Goal: Task Accomplishment & Management: Manage account settings

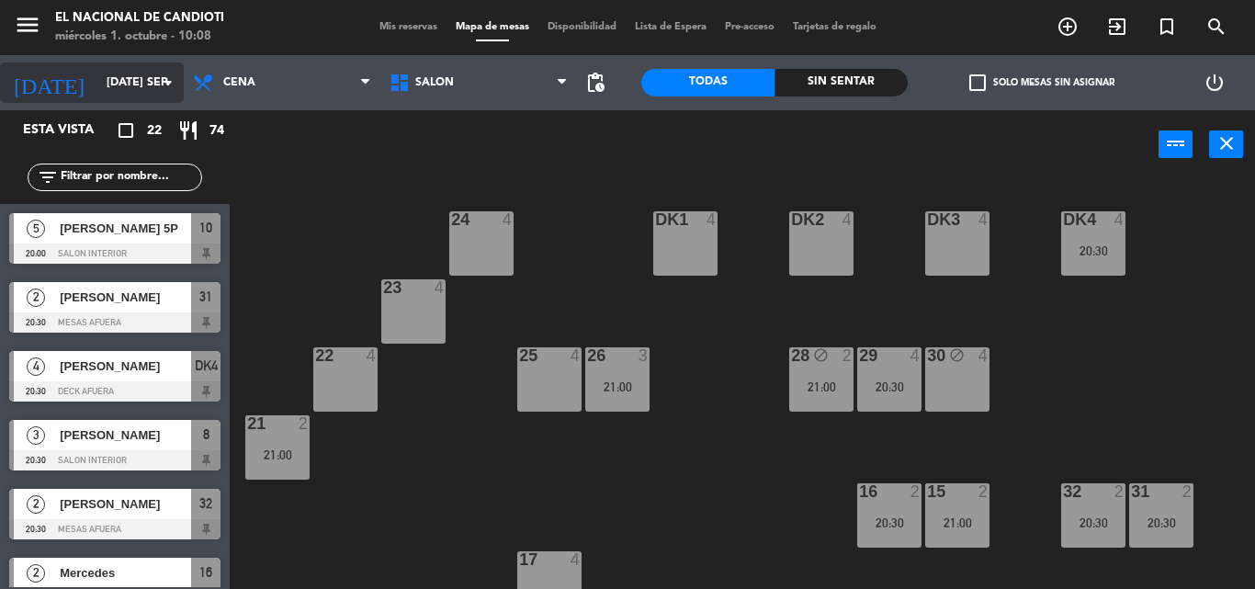
click at [157, 70] on input "[DATE] sep." at bounding box center [174, 82] width 155 height 31
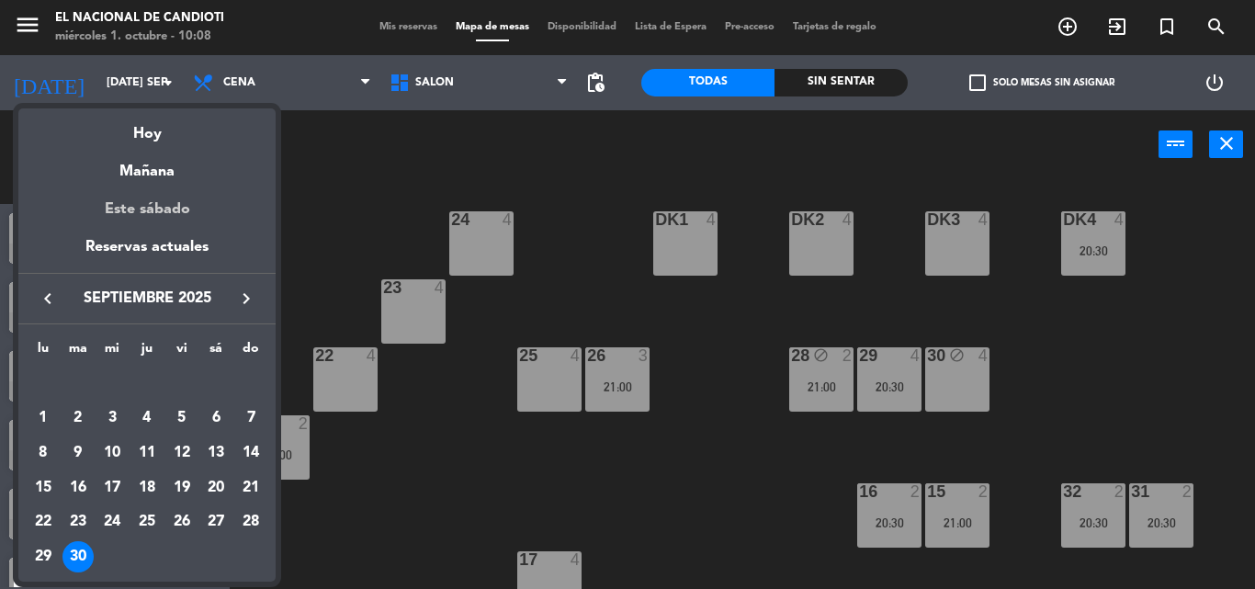
click at [168, 209] on div "Este sábado" at bounding box center [146, 209] width 257 height 51
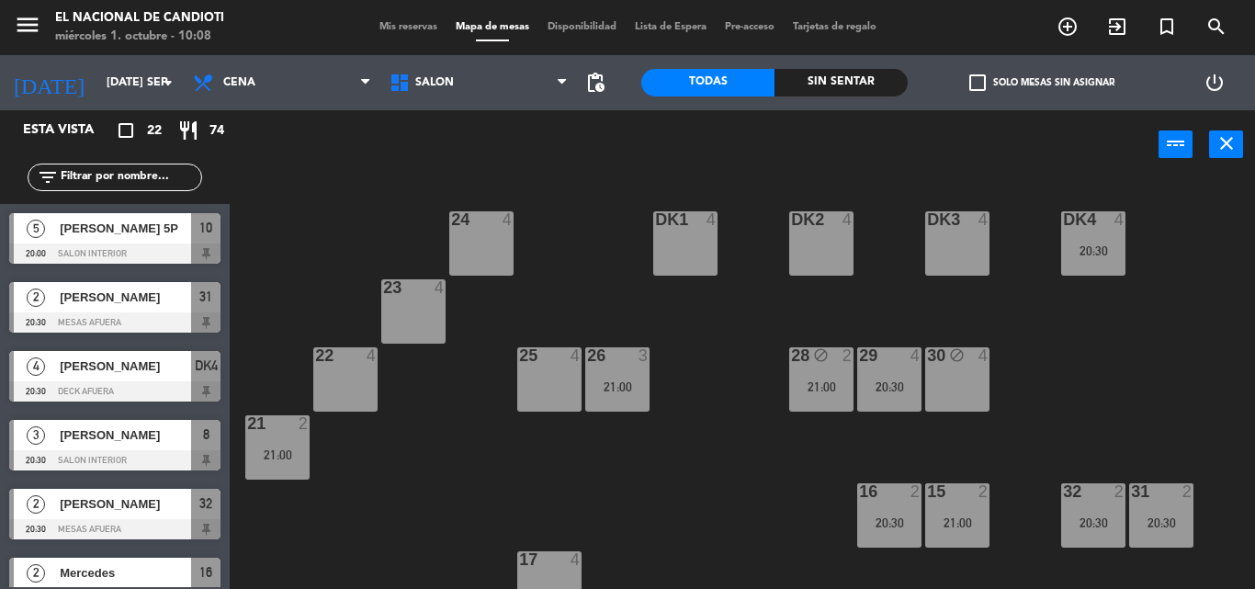
type input "sáb. [DATE]"
click at [295, 386] on div "24 4 DK1 4 DK2 4 DK3 4 DK4 4 23 4 28 5 22 4 25 4 26 2 30 4 20:30 29 4 21 2 16 2…" at bounding box center [748, 384] width 1012 height 410
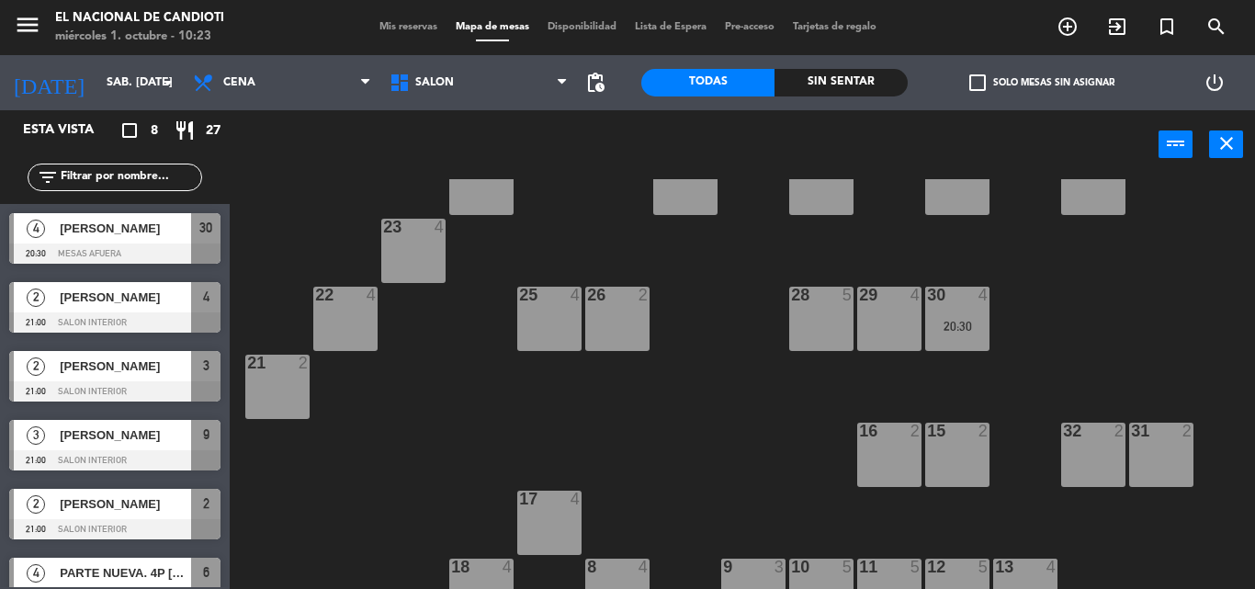
scroll to position [92, 0]
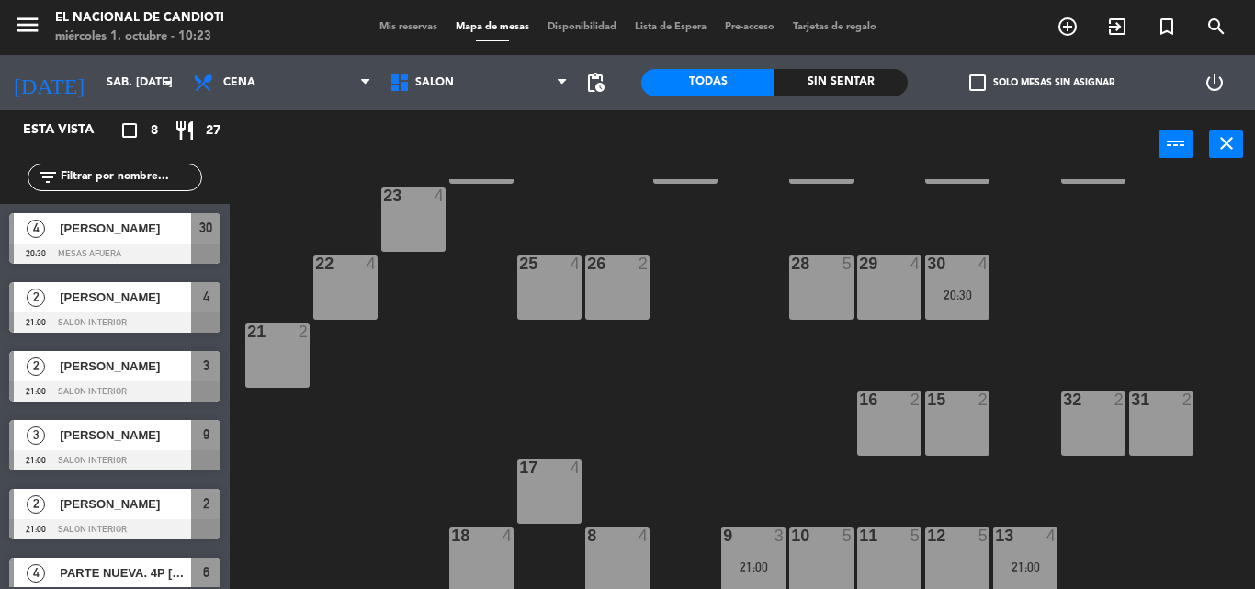
click at [951, 425] on div "15 2" at bounding box center [957, 423] width 64 height 64
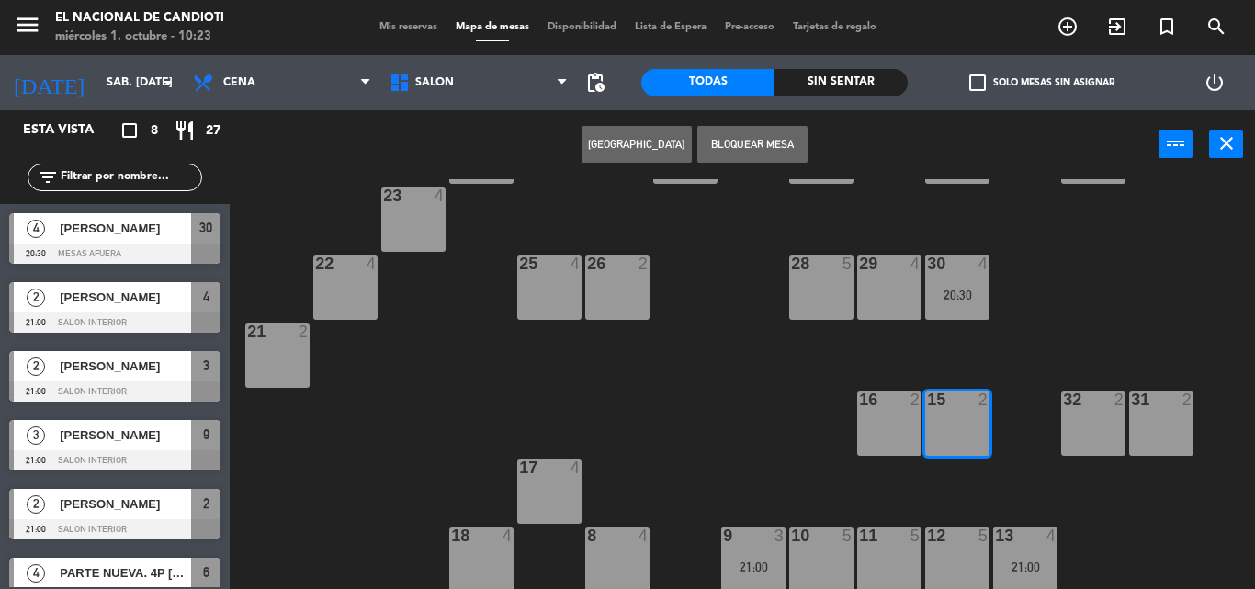
click at [618, 140] on button "[GEOGRAPHIC_DATA]" at bounding box center [636, 144] width 110 height 37
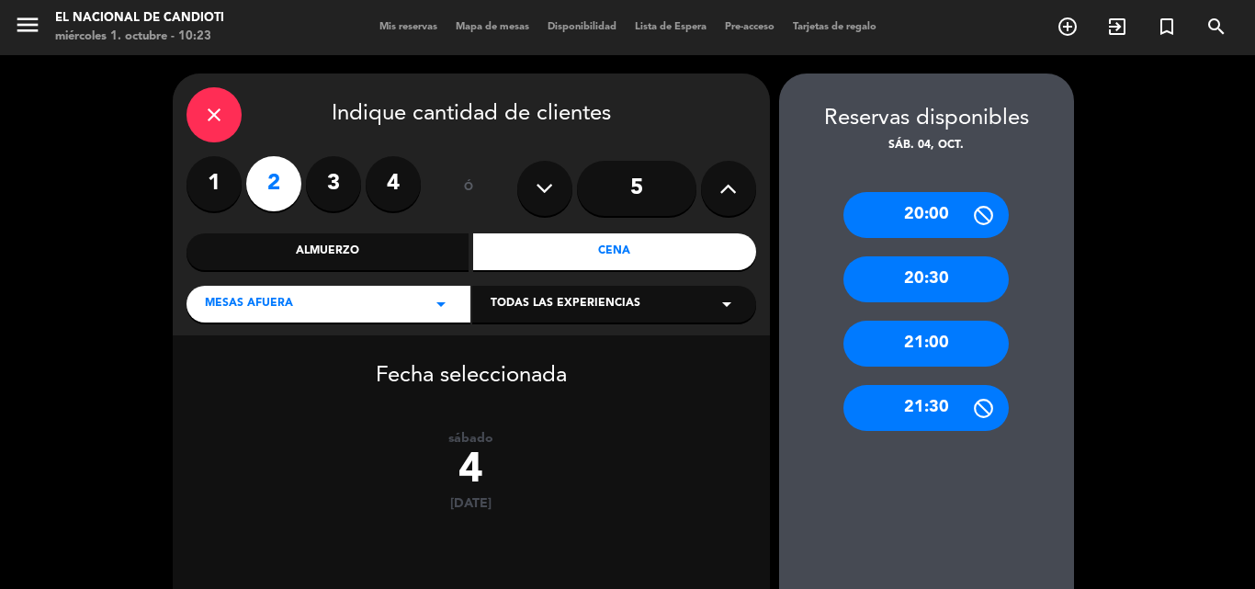
click at [200, 111] on div "close" at bounding box center [213, 114] width 55 height 55
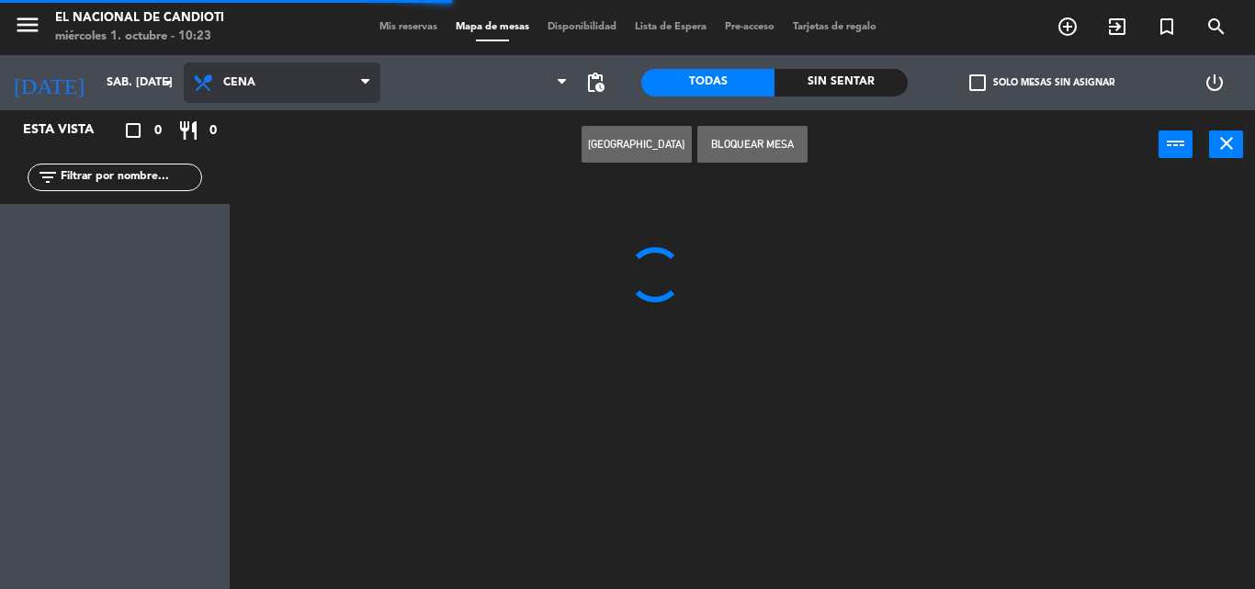
click at [246, 86] on span "Cena" at bounding box center [239, 82] width 32 height 13
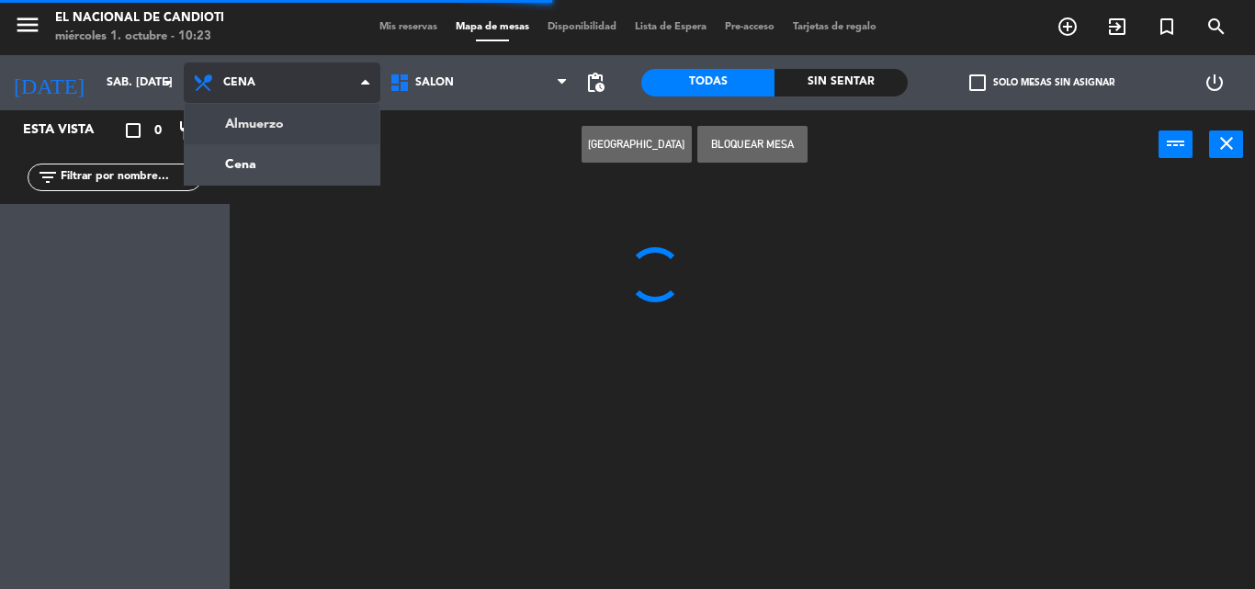
click at [260, 131] on ng-component "menu El Nacional de Candioti miércoles 1. octubre - 10:23 Mis reservas Mapa de …" at bounding box center [627, 294] width 1255 height 589
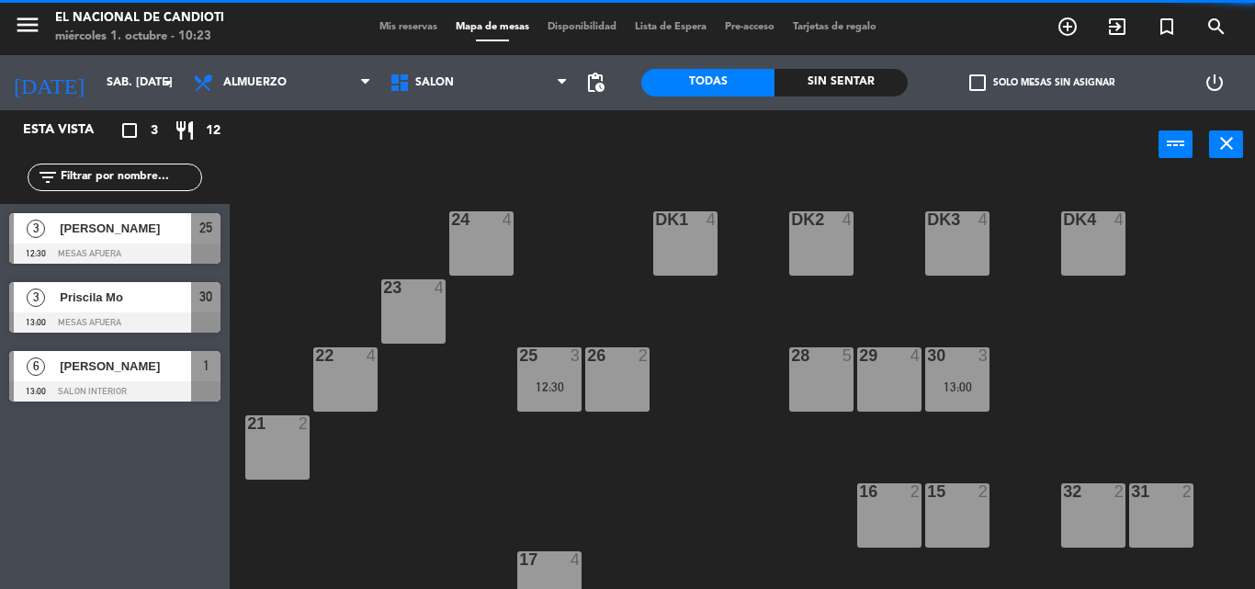
scroll to position [92, 0]
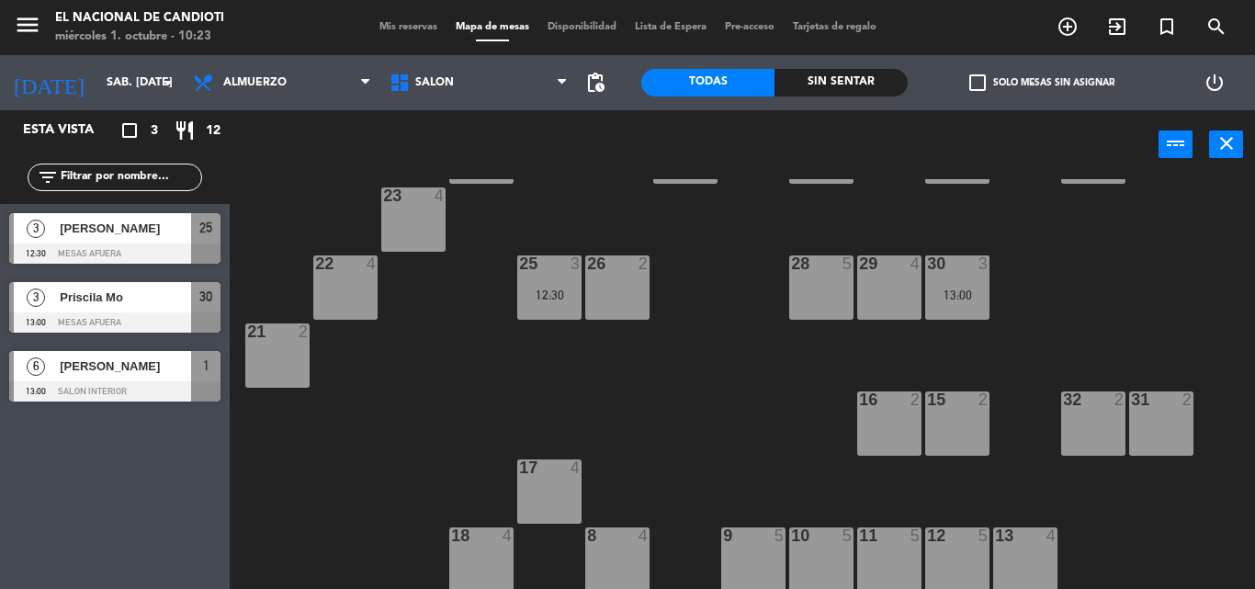
click at [941, 421] on div "15 2" at bounding box center [957, 423] width 64 height 64
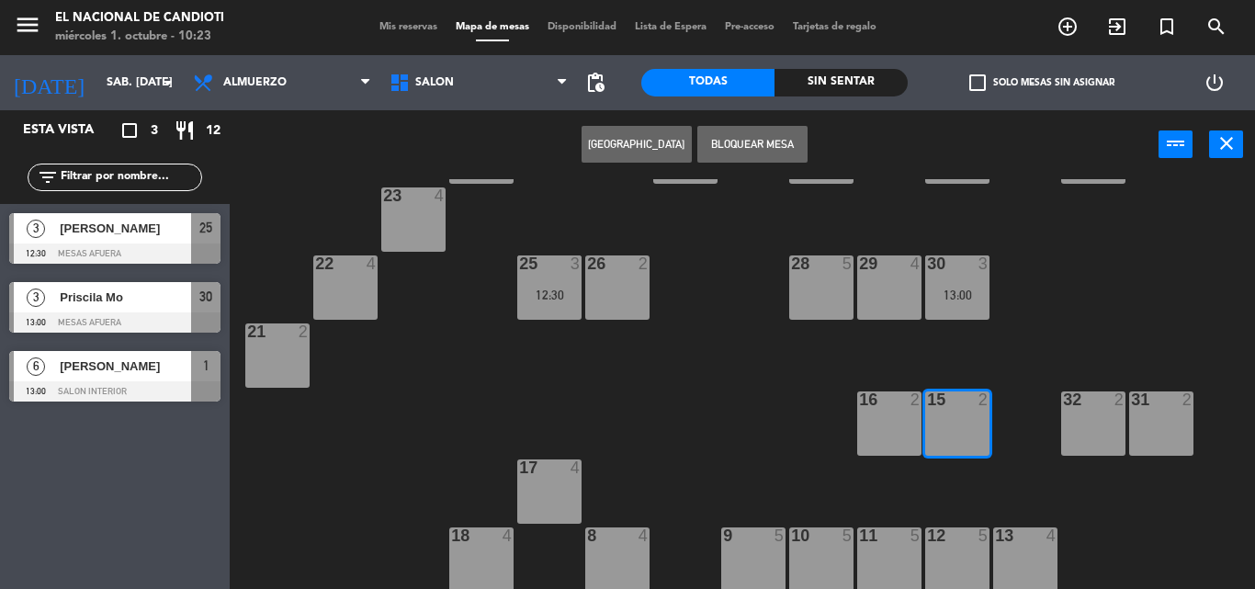
click at [648, 149] on button "[GEOGRAPHIC_DATA]" at bounding box center [636, 144] width 110 height 37
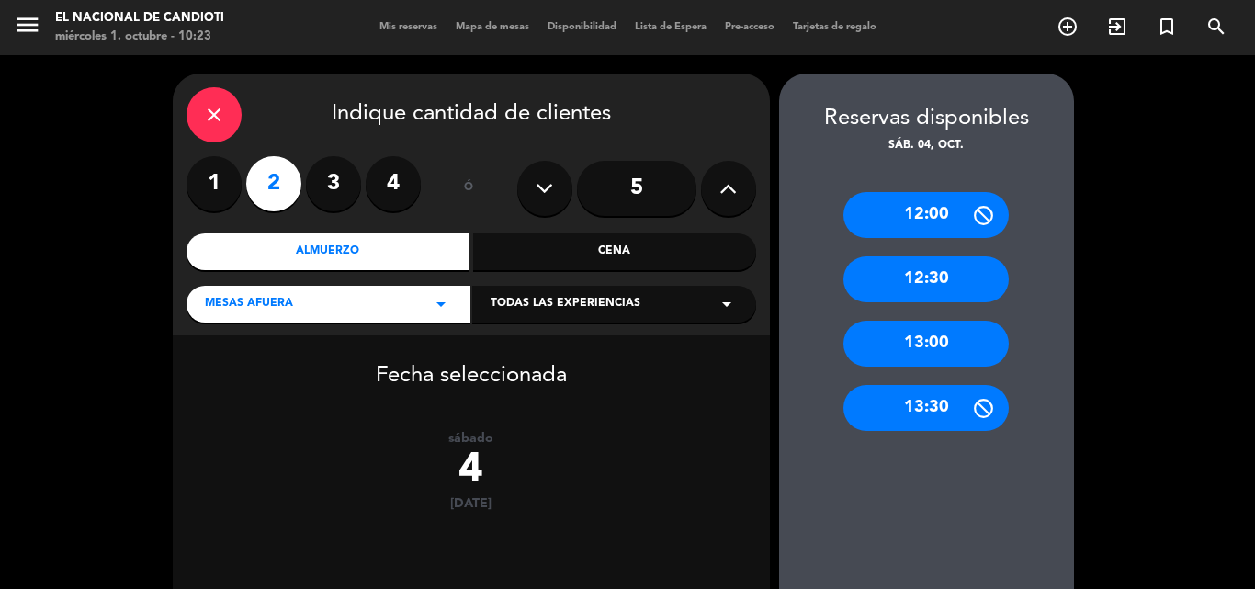
click at [891, 344] on div "13:00" at bounding box center [925, 344] width 165 height 46
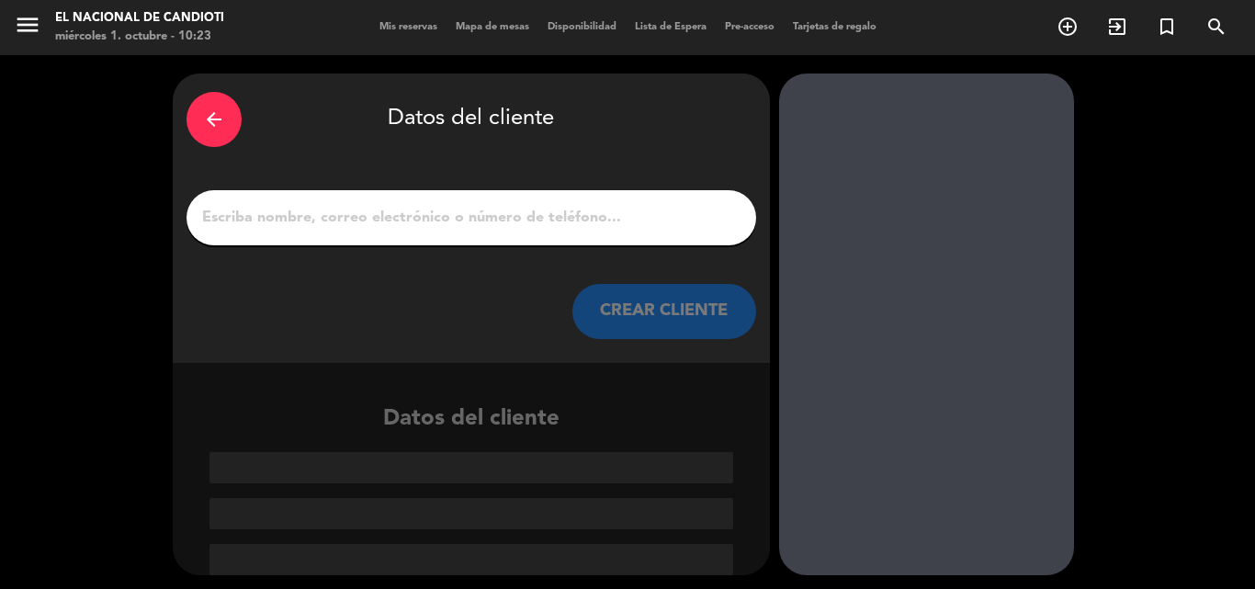
click at [473, 220] on input "1" at bounding box center [471, 218] width 542 height 26
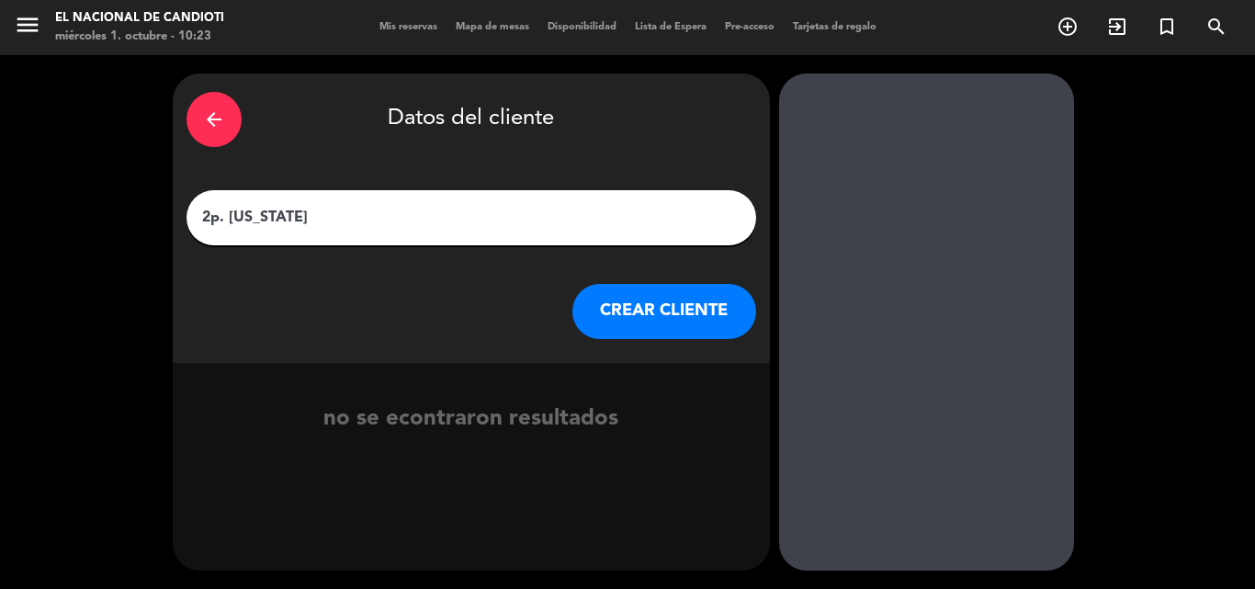
type input "2p. [US_STATE]"
click at [709, 311] on button "CREAR CLIENTE" at bounding box center [664, 311] width 184 height 55
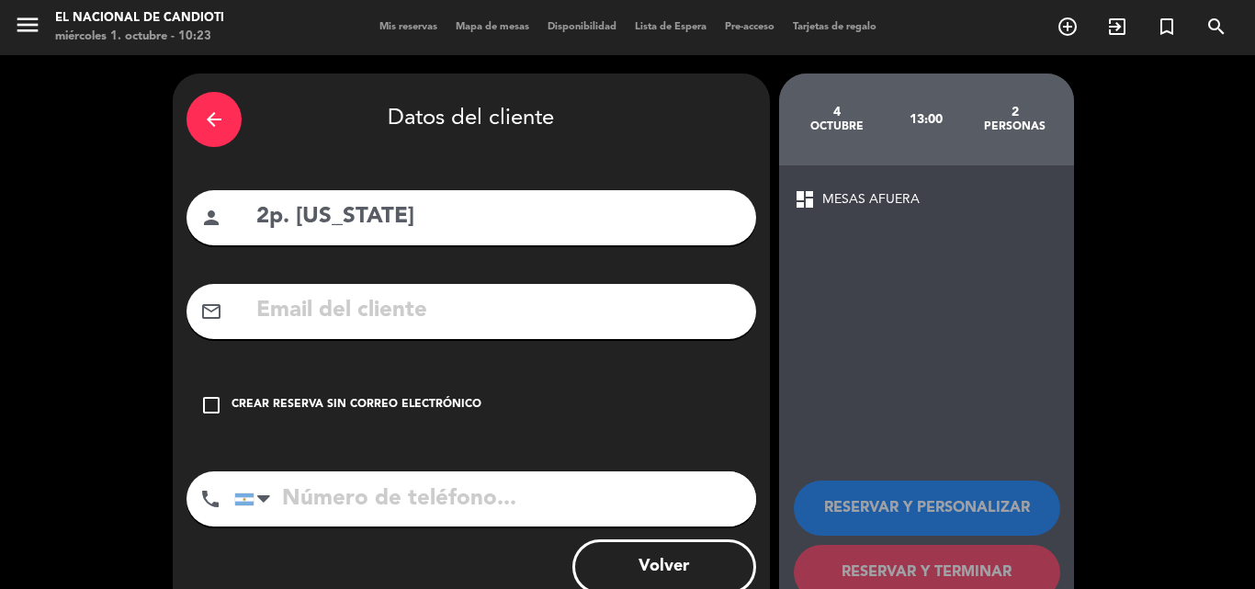
drag, startPoint x: 320, startPoint y: 410, endPoint x: 331, endPoint y: 402, distance: 13.2
click at [321, 410] on div "Crear reserva sin correo electrónico" at bounding box center [356, 405] width 250 height 18
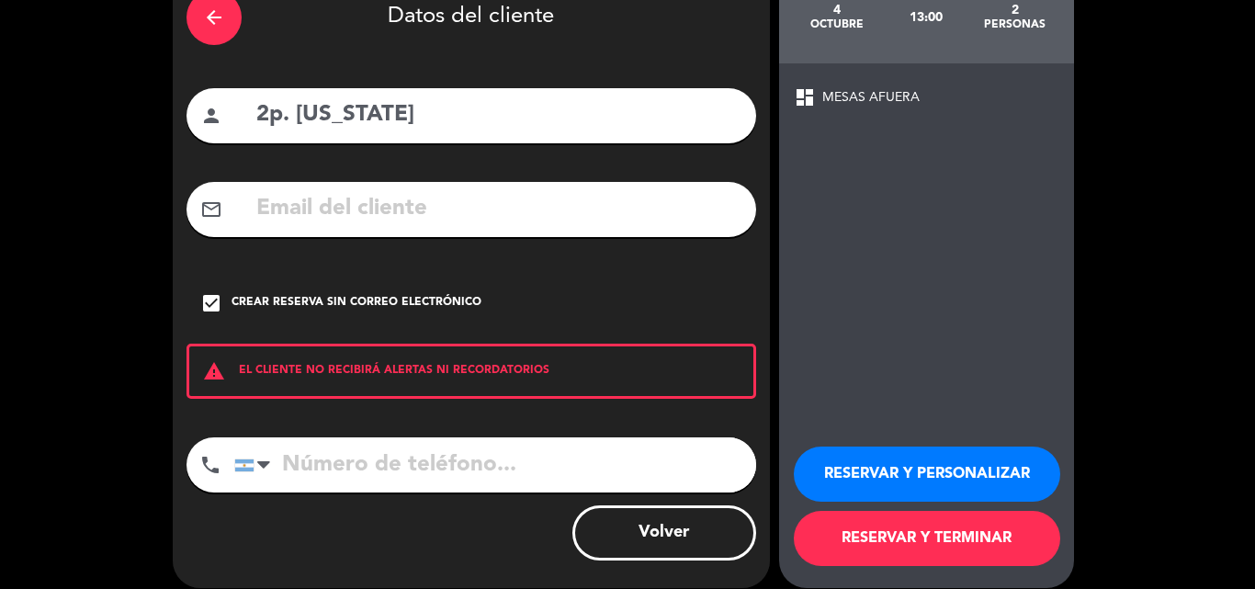
scroll to position [119, 0]
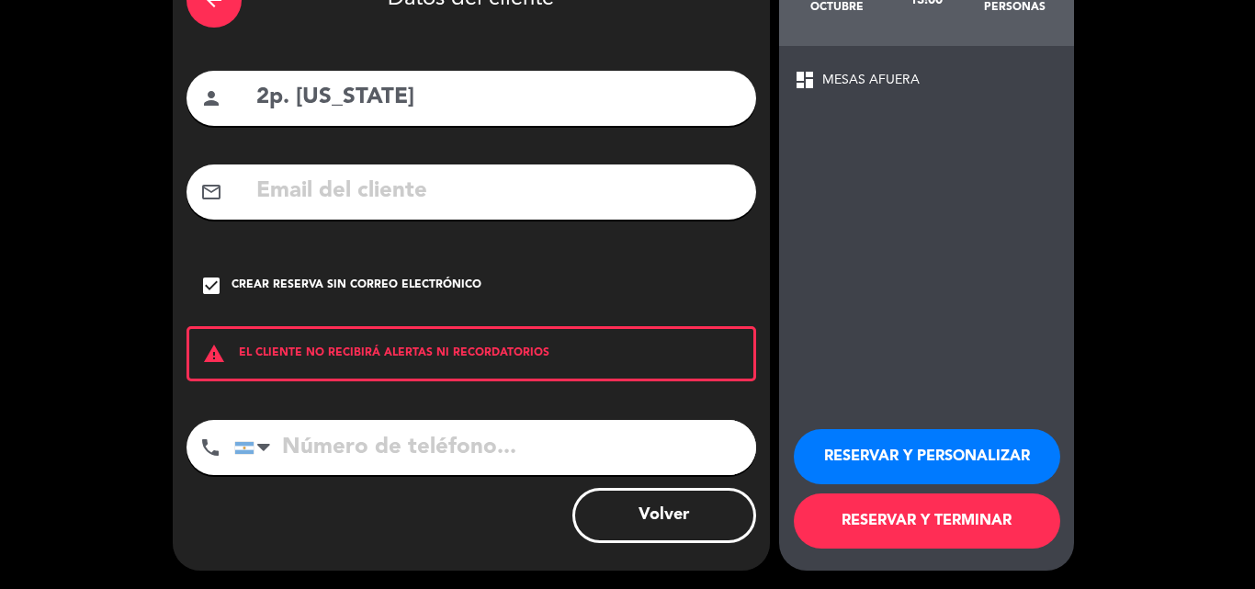
click at [956, 542] on button "RESERVAR Y TERMINAR" at bounding box center [927, 520] width 266 height 55
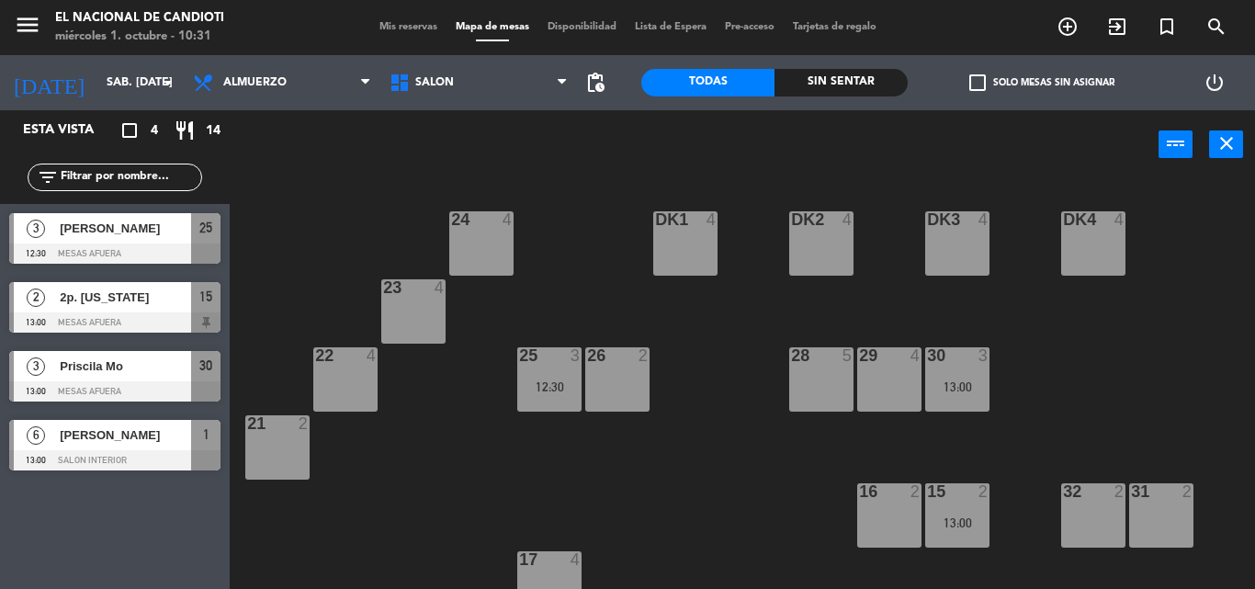
click at [896, 396] on div "29 4" at bounding box center [889, 379] width 64 height 64
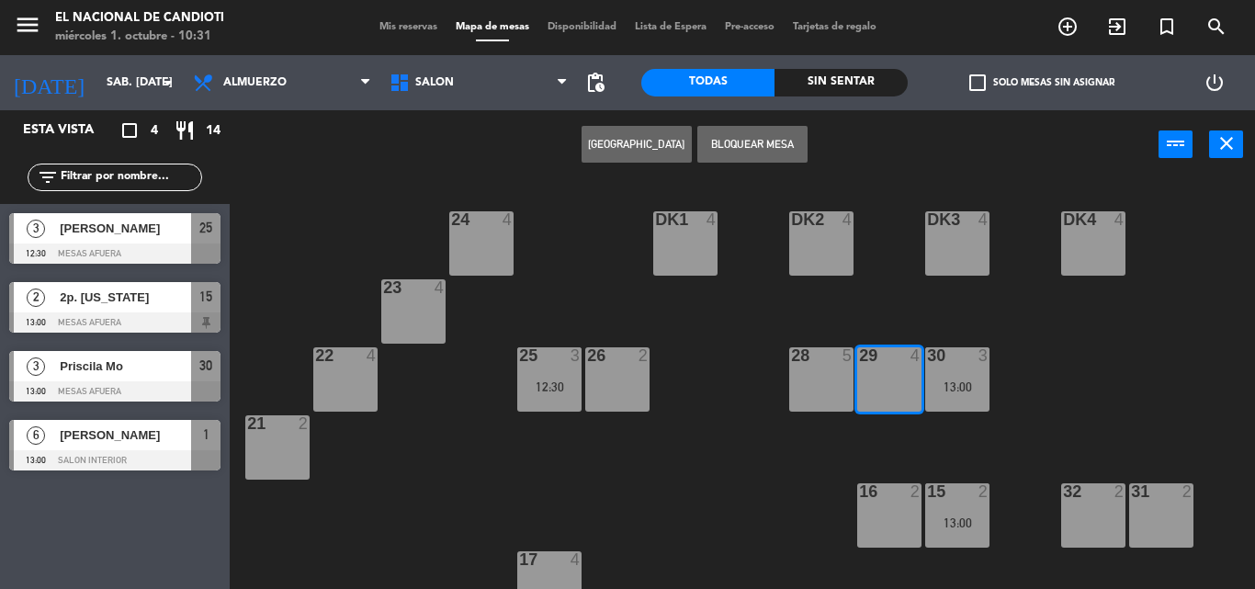
click at [648, 141] on button "[GEOGRAPHIC_DATA]" at bounding box center [636, 144] width 110 height 37
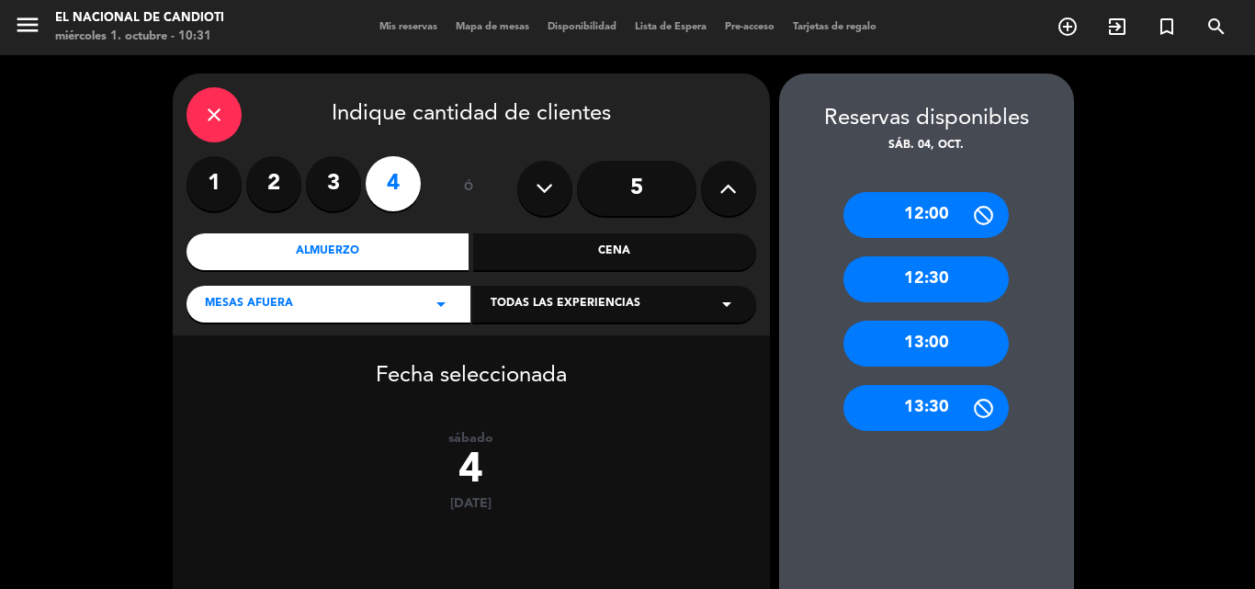
click at [898, 344] on div "13:00" at bounding box center [925, 344] width 165 height 46
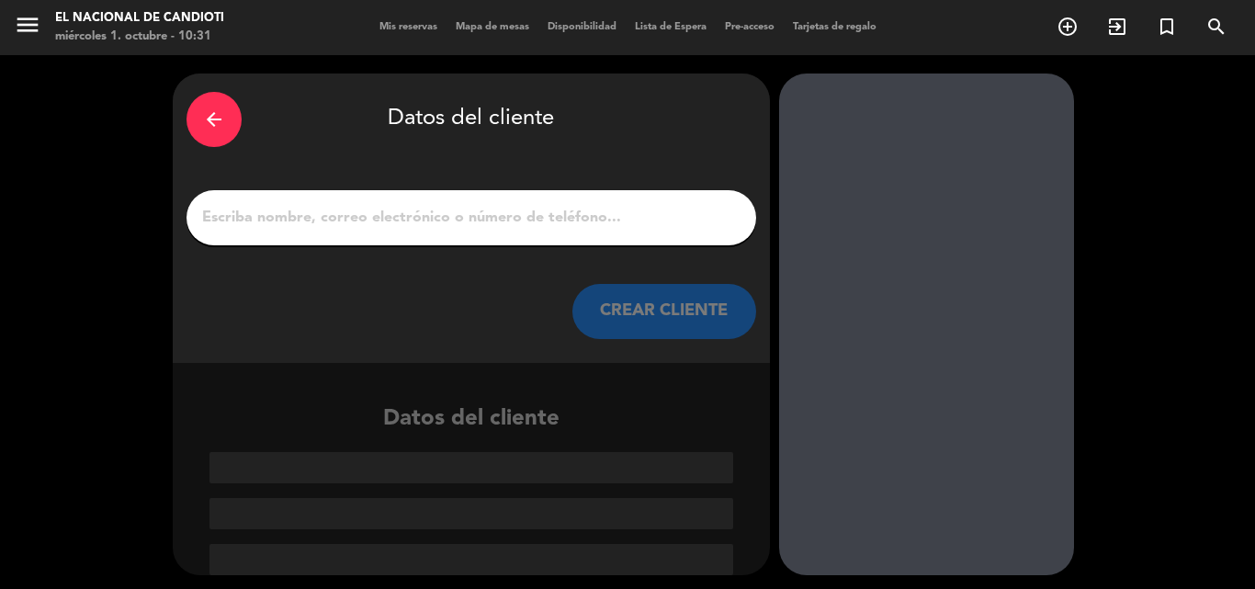
click at [216, 114] on icon "arrow_back" at bounding box center [214, 119] width 22 height 22
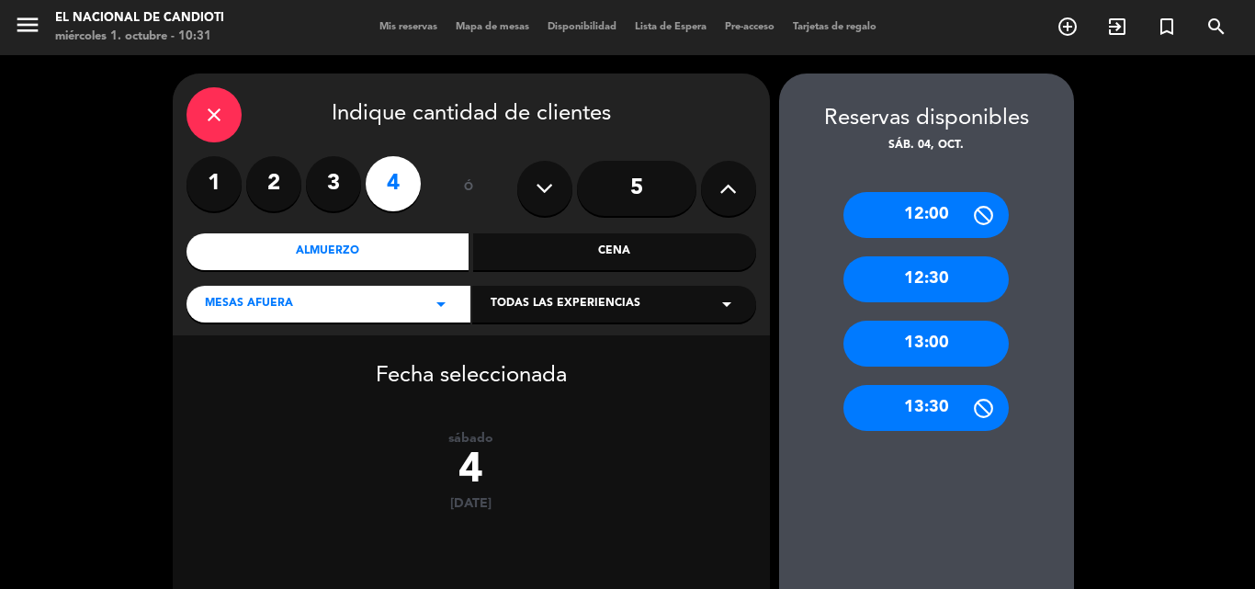
click at [976, 287] on div "12:30" at bounding box center [925, 279] width 165 height 46
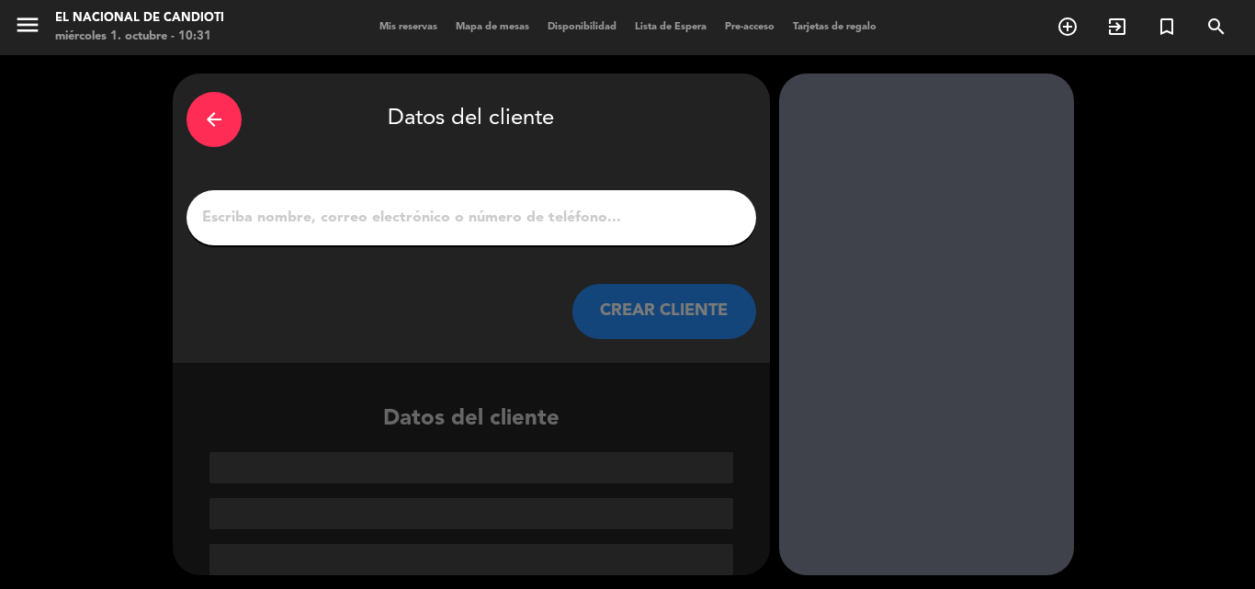
click at [549, 216] on input "1" at bounding box center [471, 218] width 542 height 26
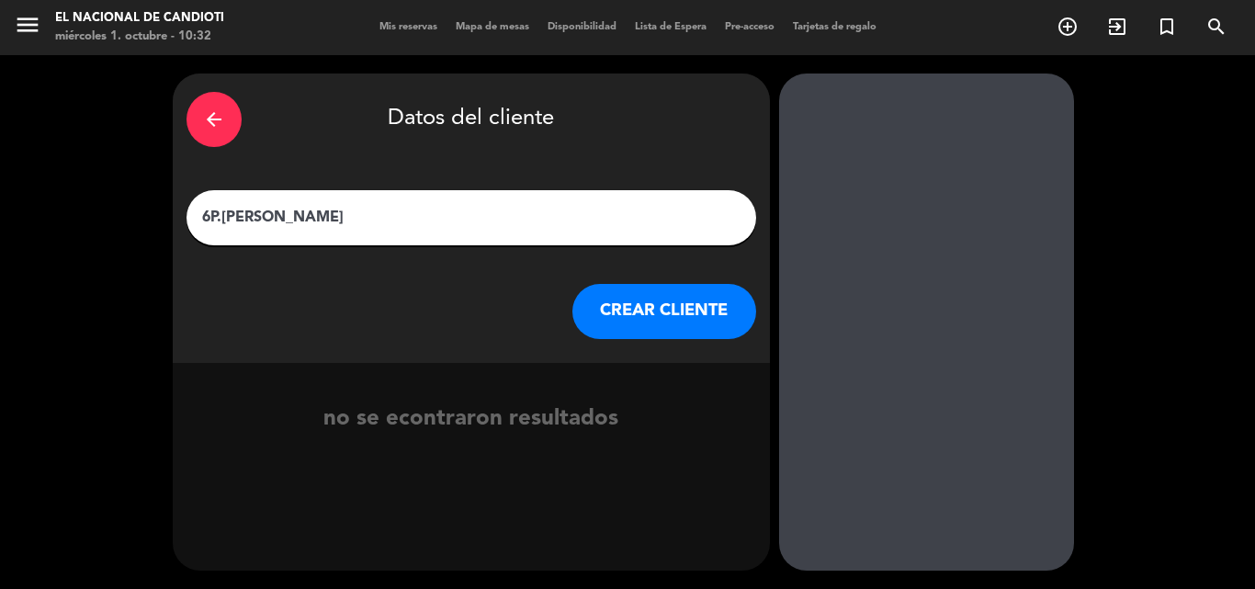
type input "6P.[PERSON_NAME]"
click at [666, 311] on button "CREAR CLIENTE" at bounding box center [664, 311] width 184 height 55
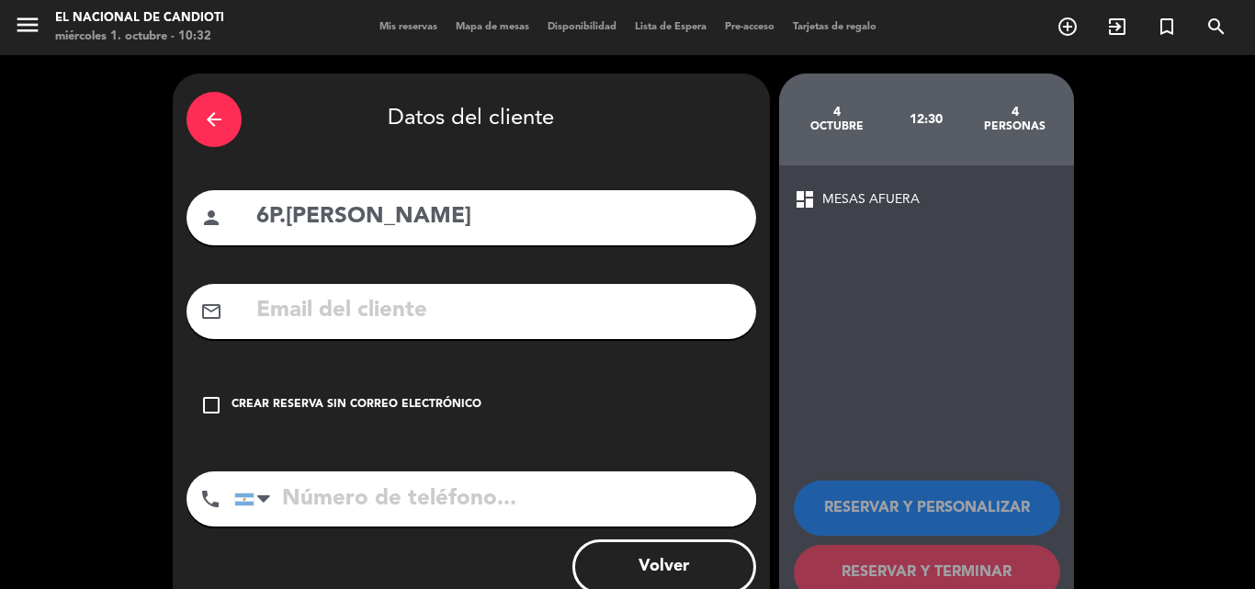
click at [463, 488] on input "tel" at bounding box center [495, 498] width 522 height 55
type input "3425478257"
click at [427, 398] on div "Crear reserva sin correo electrónico" at bounding box center [356, 405] width 250 height 18
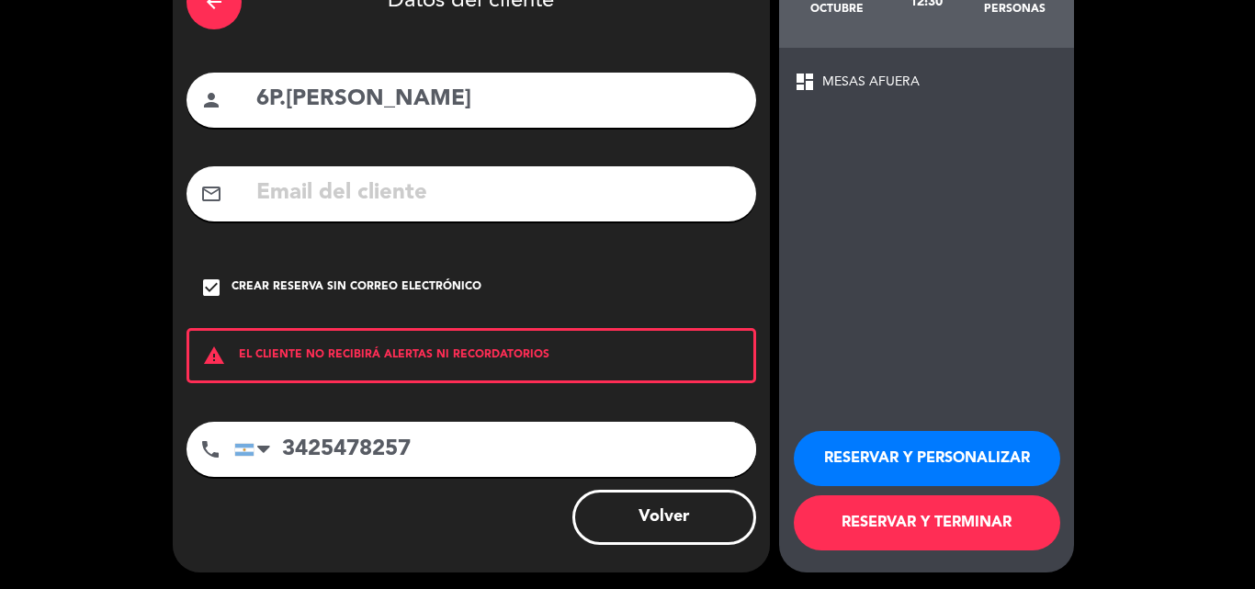
scroll to position [119, 0]
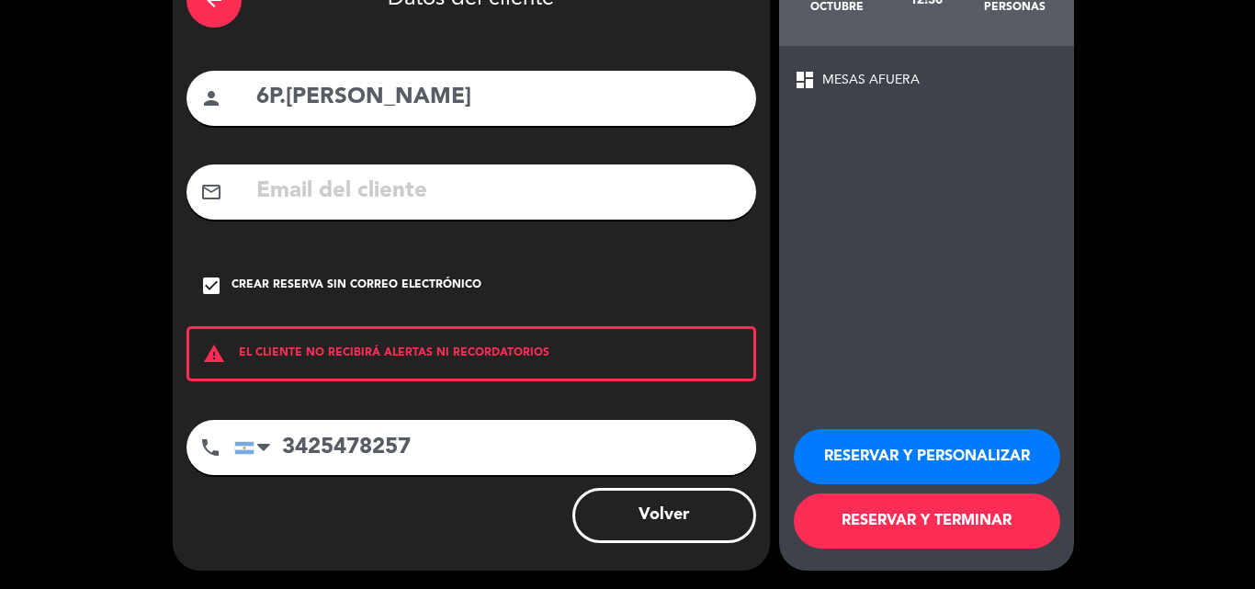
click at [903, 519] on button "RESERVAR Y TERMINAR" at bounding box center [927, 520] width 266 height 55
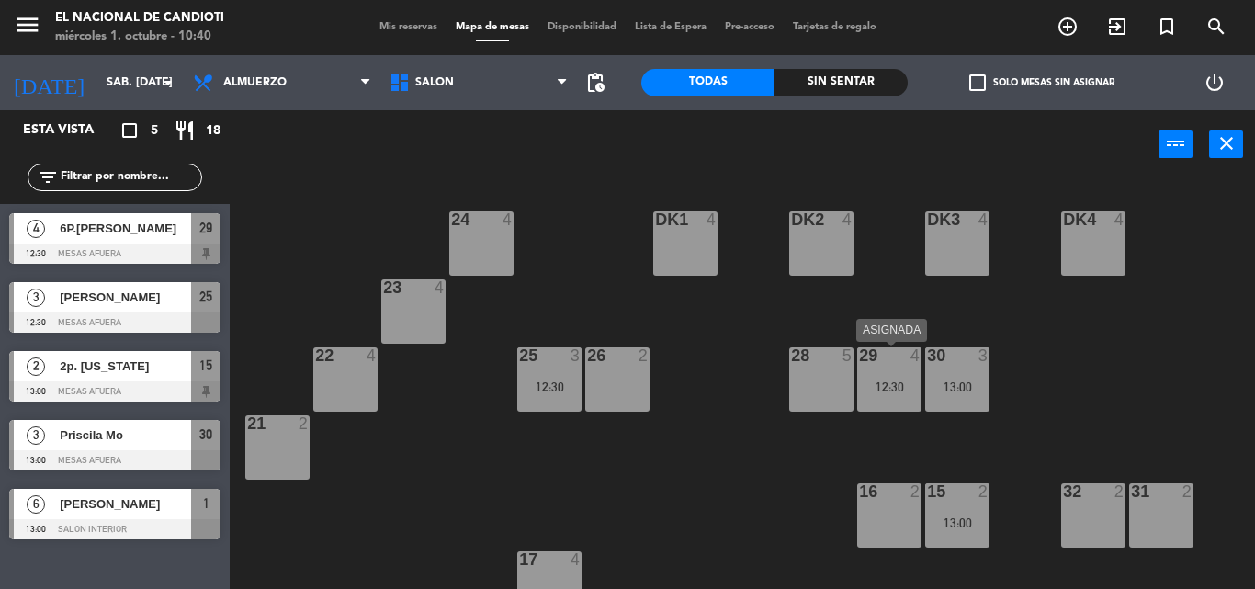
click at [866, 380] on div "12:30" at bounding box center [889, 386] width 64 height 13
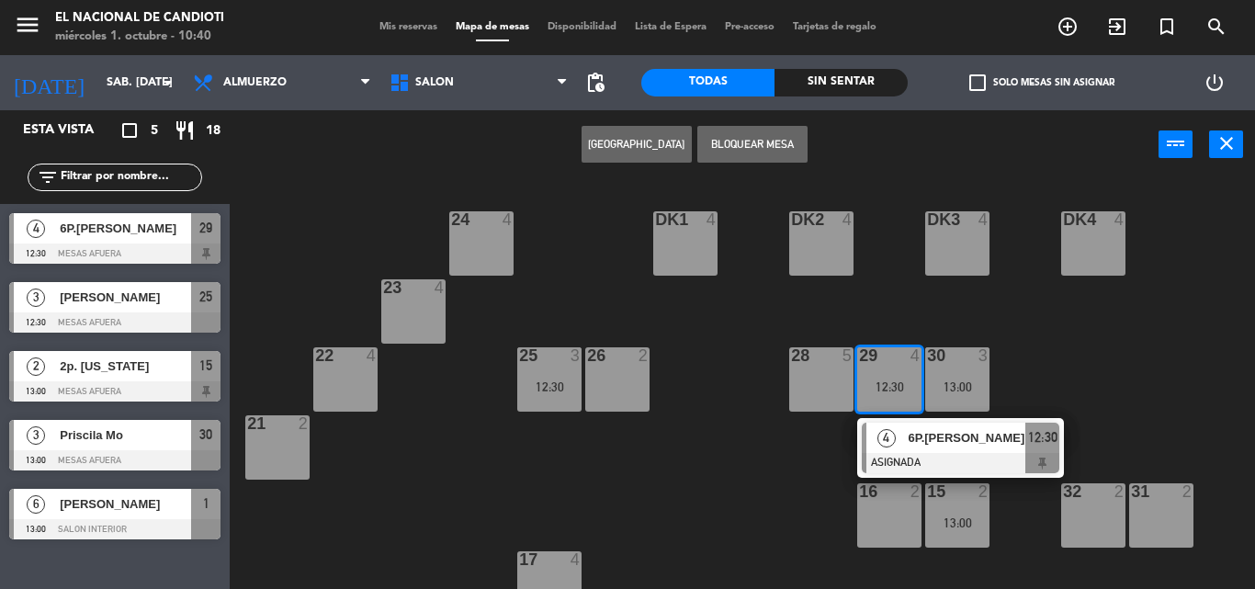
click at [693, 240] on div "DK1 4" at bounding box center [685, 243] width 64 height 64
click at [670, 143] on button "Mover" at bounding box center [636, 144] width 110 height 37
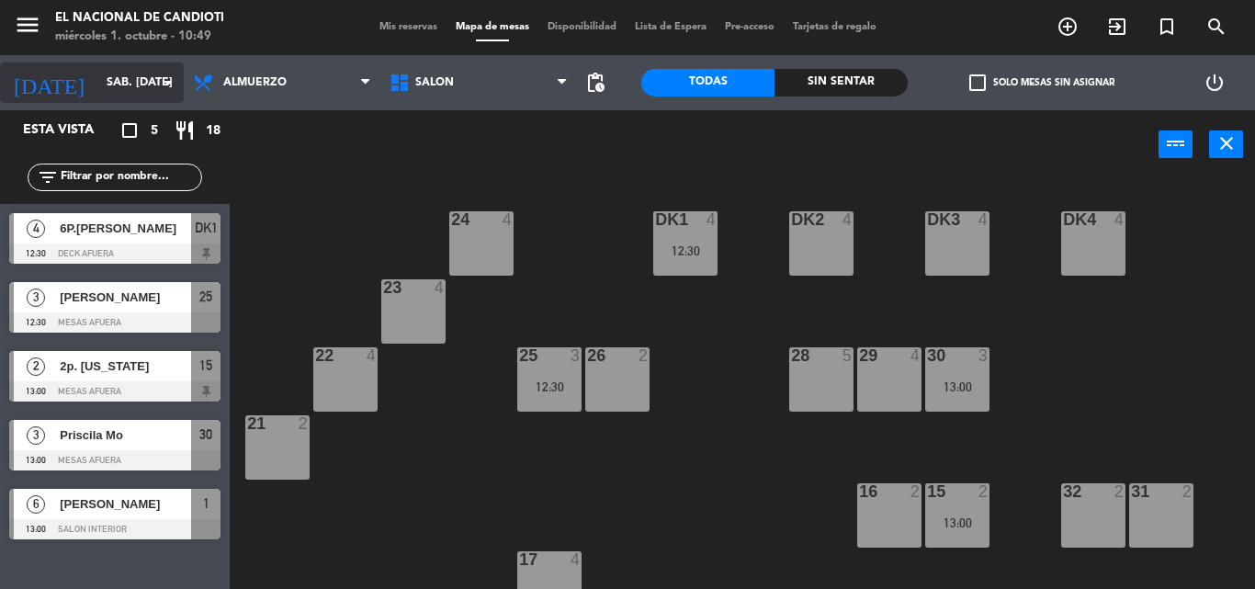
click at [97, 81] on input "sáb. [DATE]" at bounding box center [174, 82] width 155 height 31
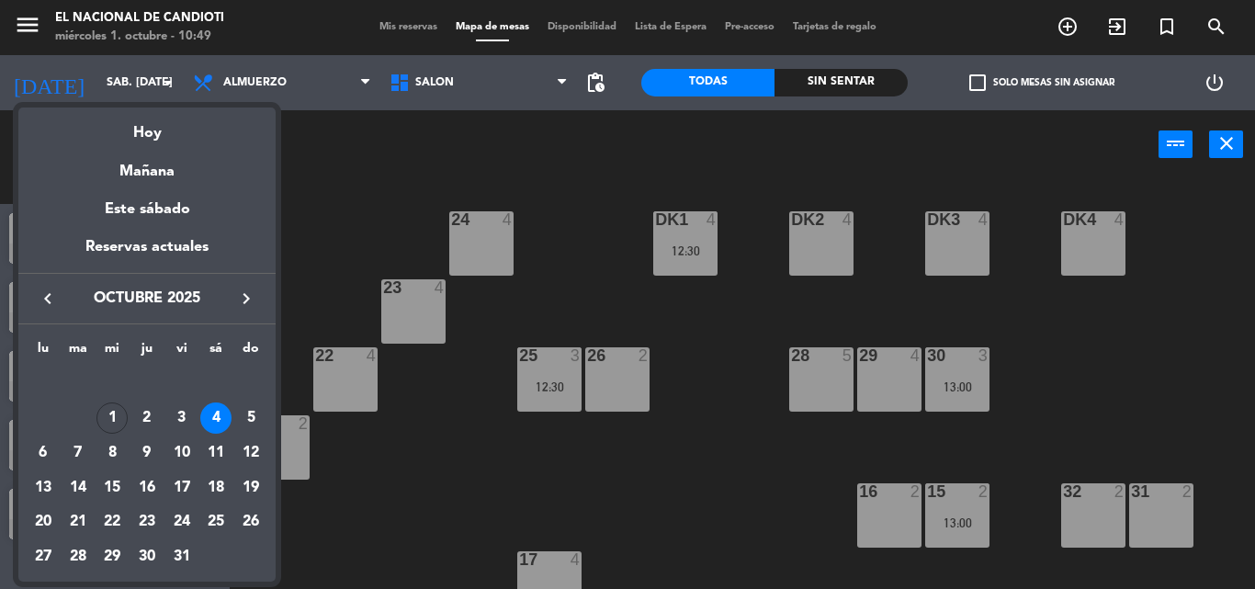
click at [111, 131] on div "Hoy" at bounding box center [146, 126] width 257 height 38
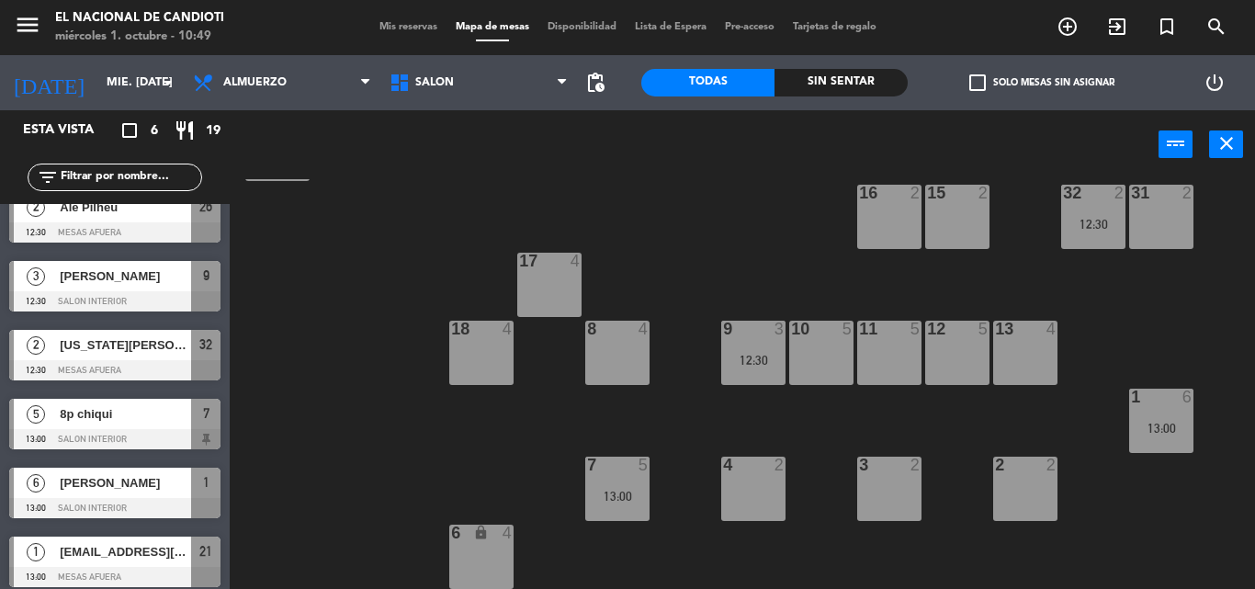
scroll to position [30, 0]
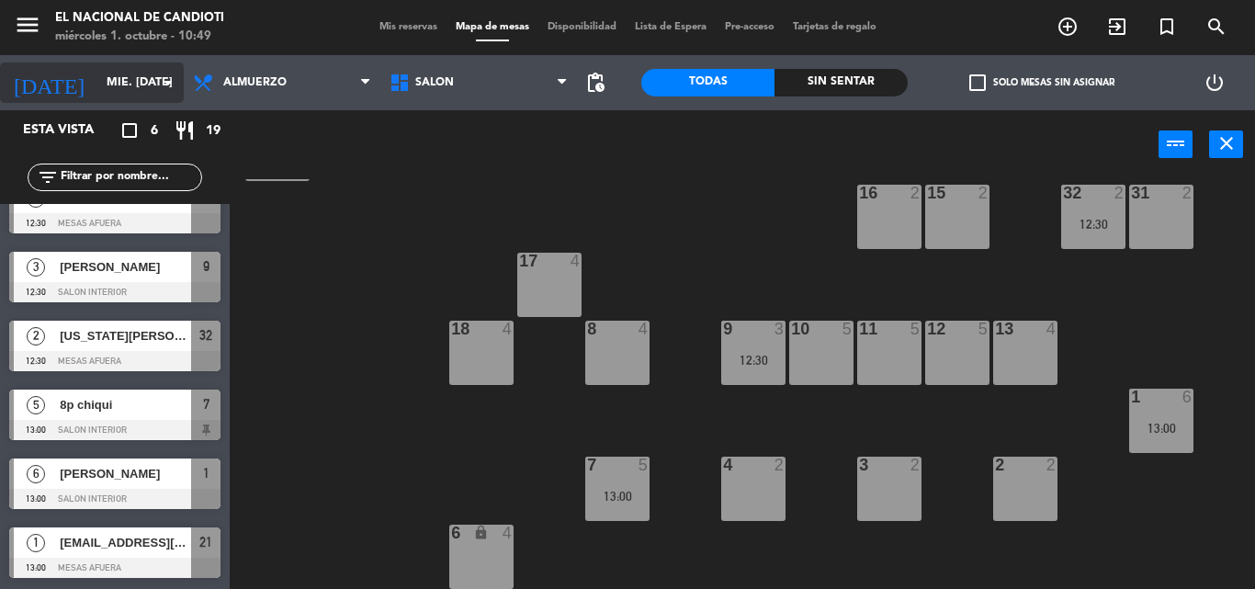
click at [178, 85] on icon "arrow_drop_down" at bounding box center [168, 83] width 22 height 22
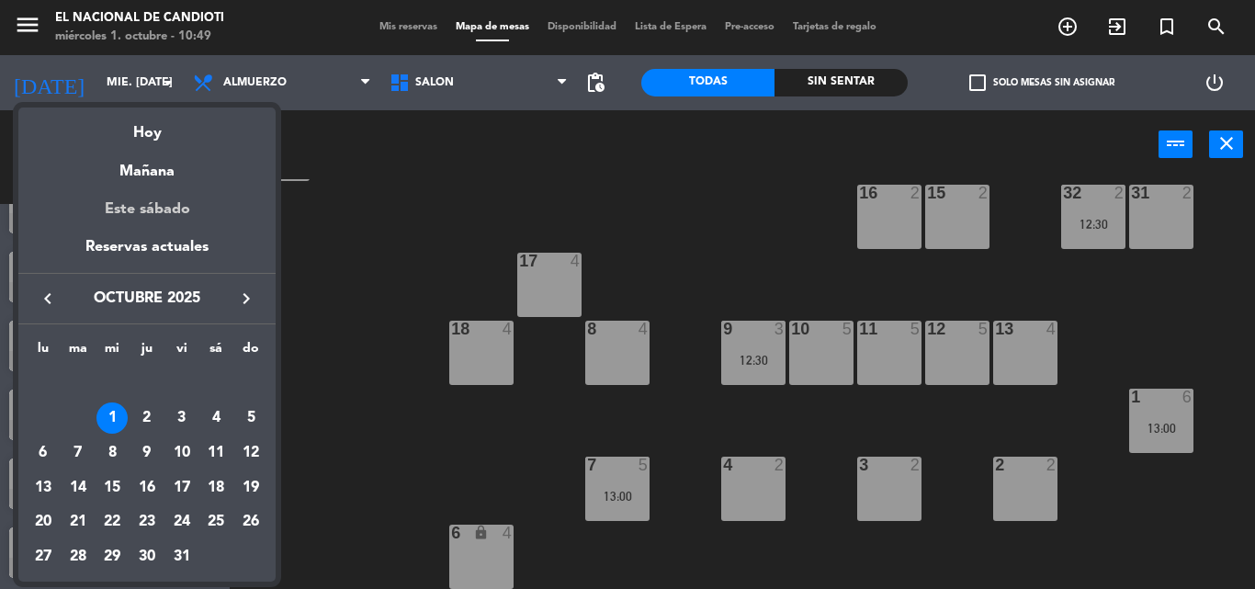
click at [180, 208] on div "Este sábado" at bounding box center [146, 209] width 257 height 51
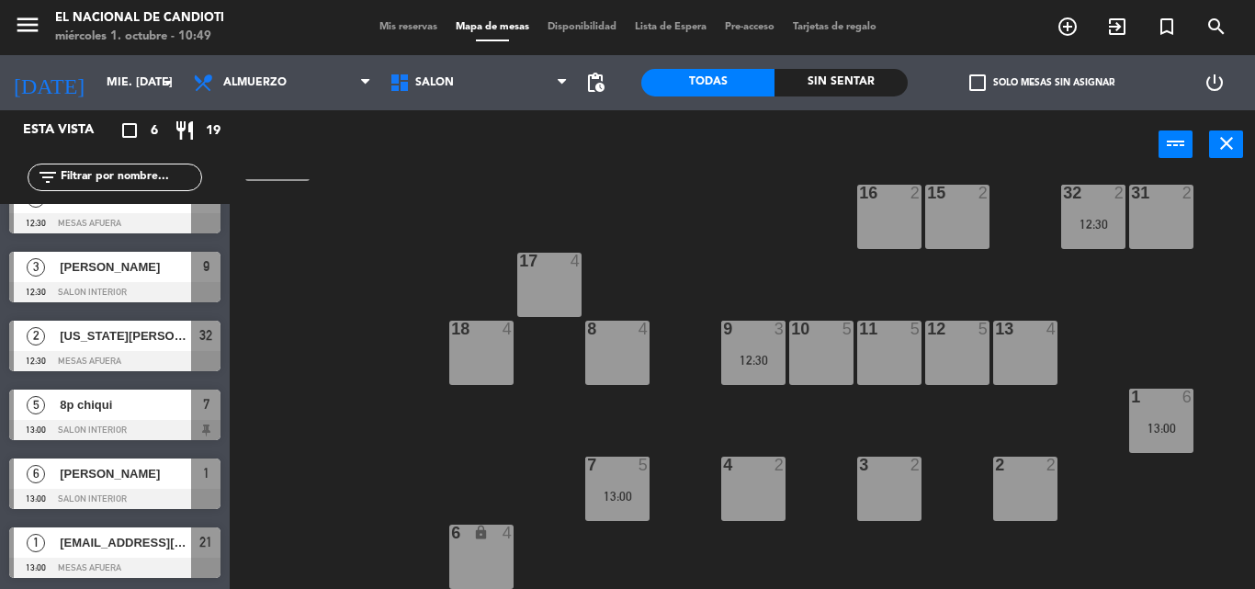
type input "sáb. [DATE]"
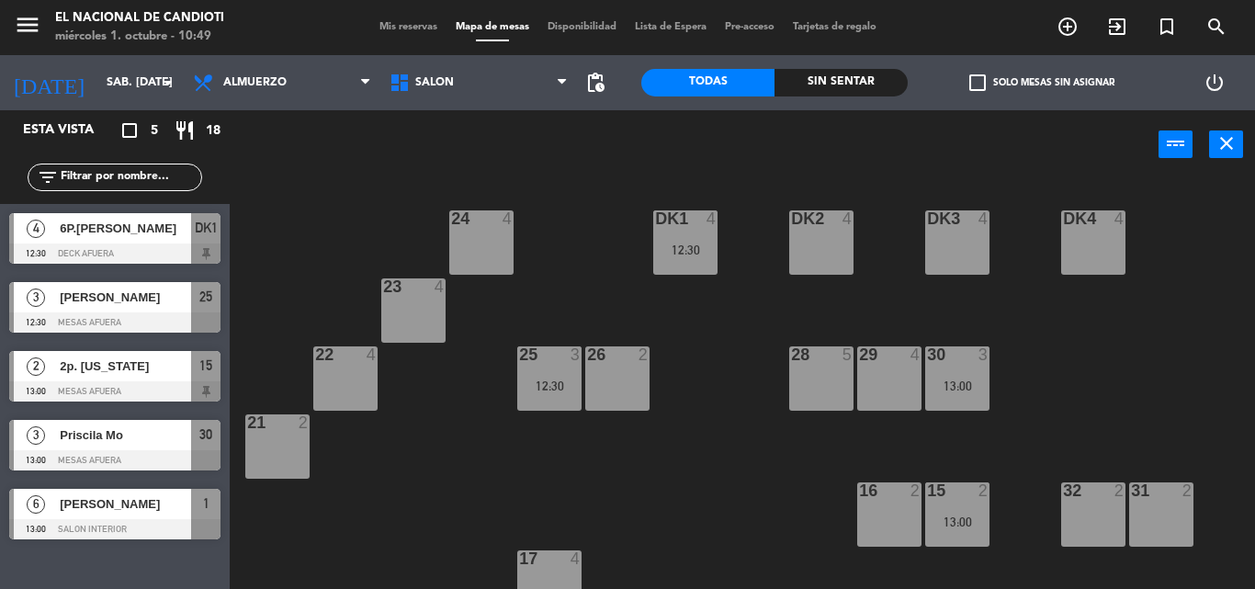
scroll to position [0, 0]
click at [351, 377] on div "22 4" at bounding box center [345, 379] width 64 height 64
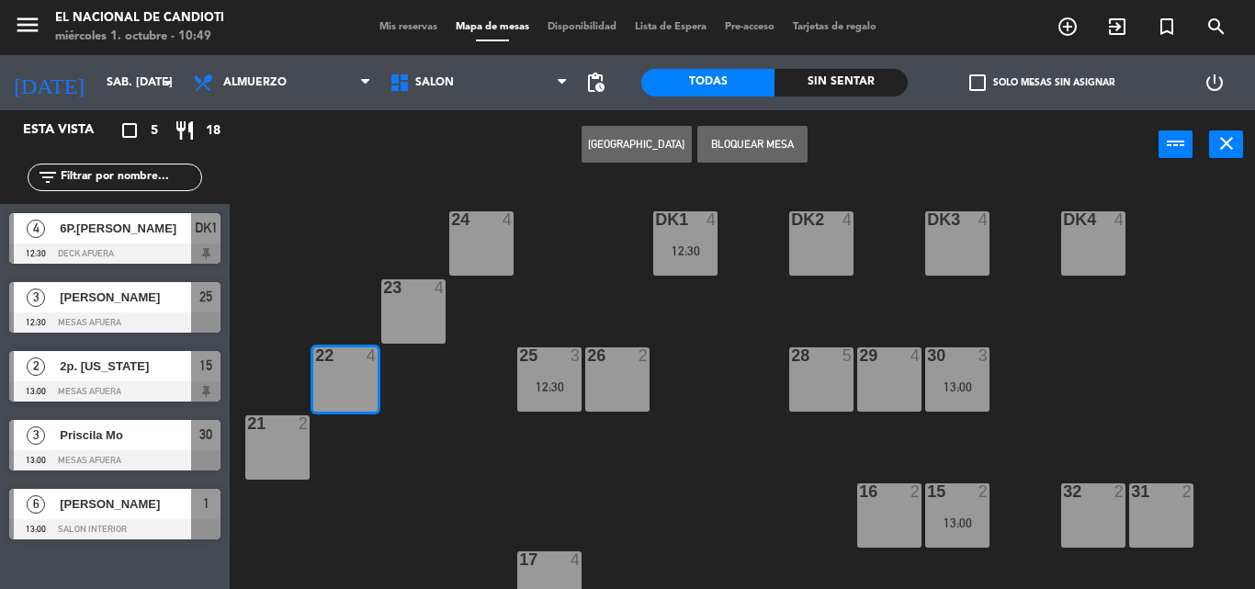
click at [644, 138] on button "[GEOGRAPHIC_DATA]" at bounding box center [636, 144] width 110 height 37
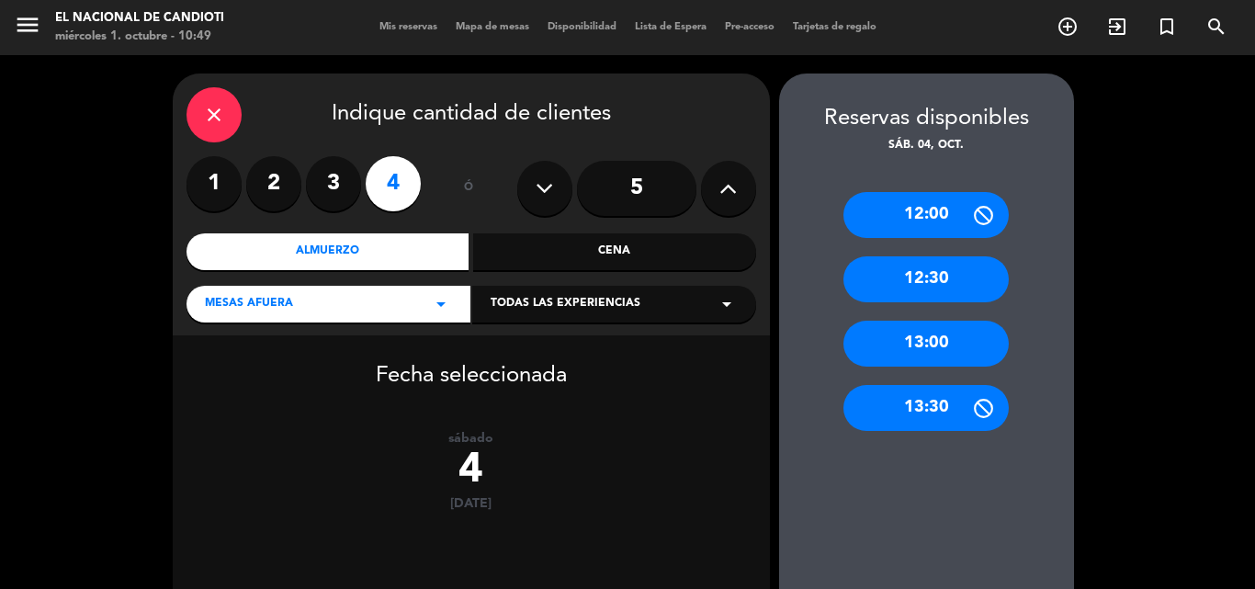
click at [952, 370] on div "12:00 12:30 13:00 13:30" at bounding box center [926, 402] width 295 height 494
click at [944, 349] on div "13:00" at bounding box center [925, 344] width 165 height 46
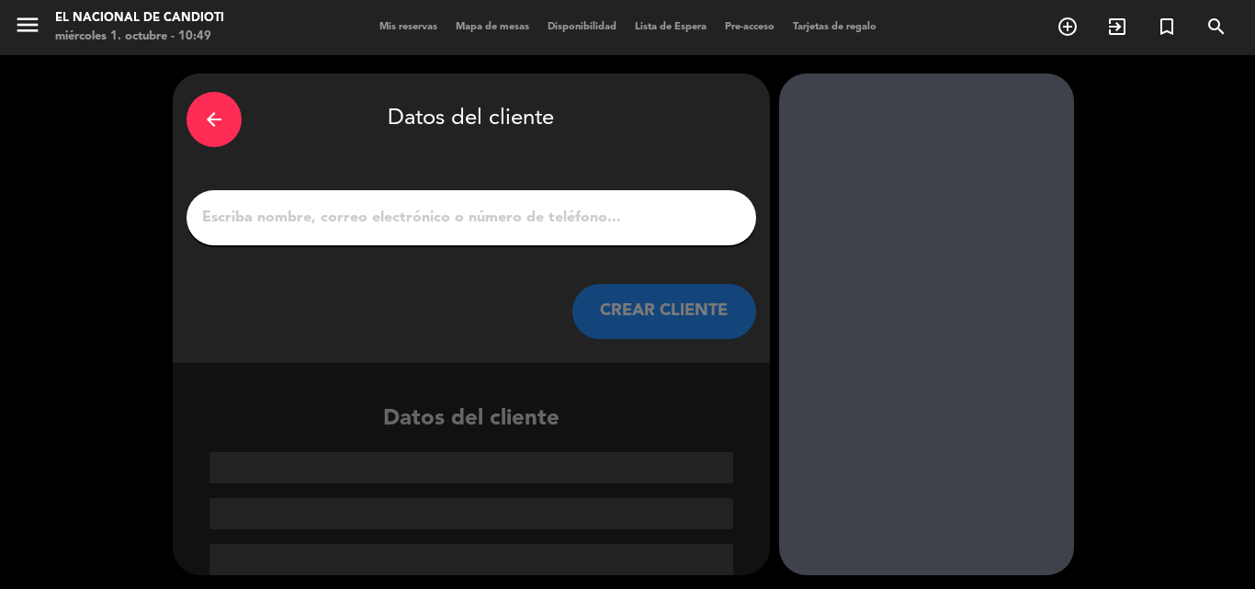
click at [391, 197] on div at bounding box center [470, 217] width 569 height 55
click at [396, 213] on input "1" at bounding box center [471, 218] width 542 height 26
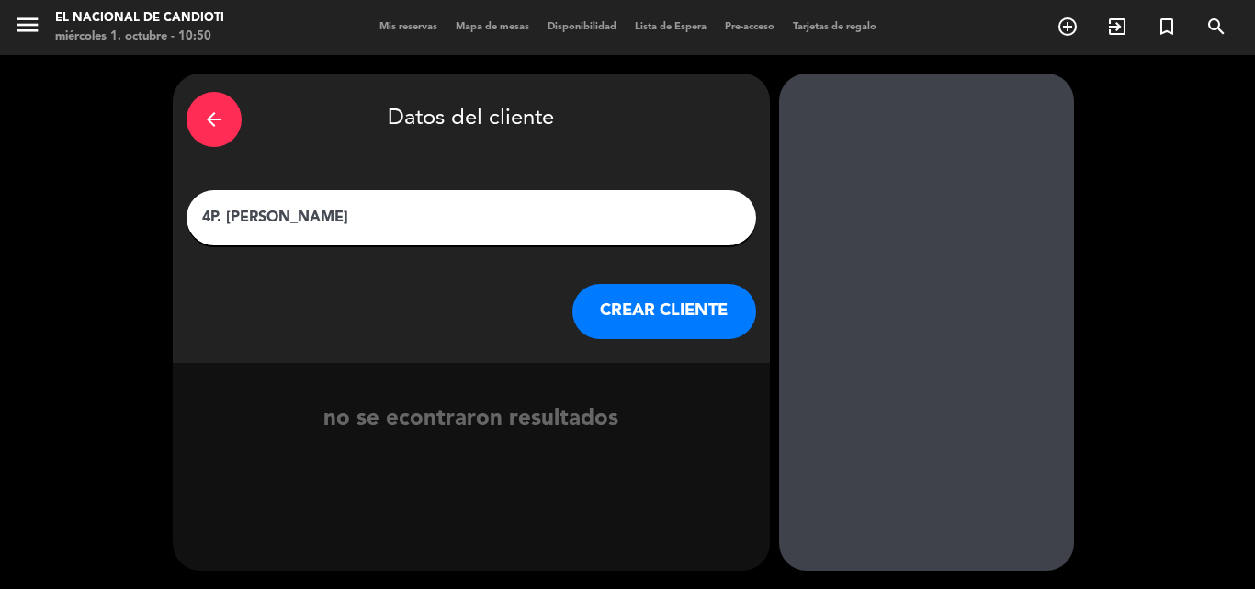
type input "4P. [PERSON_NAME]"
click at [581, 330] on button "CREAR CLIENTE" at bounding box center [664, 311] width 184 height 55
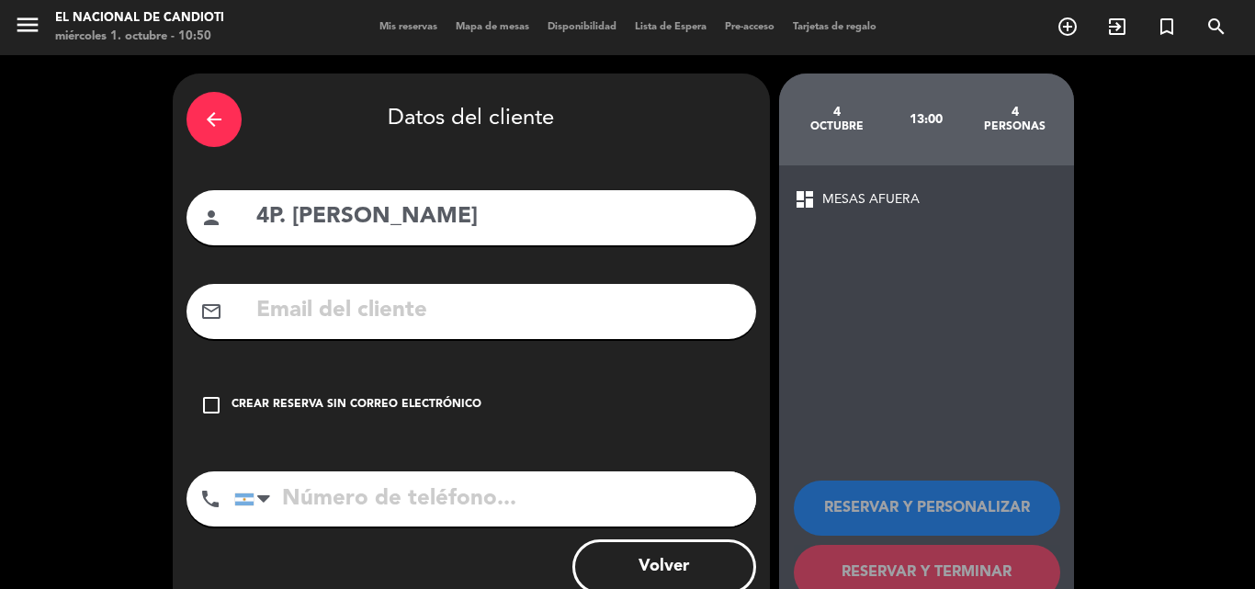
click at [288, 405] on div "Crear reserva sin correo electrónico" at bounding box center [356, 405] width 250 height 18
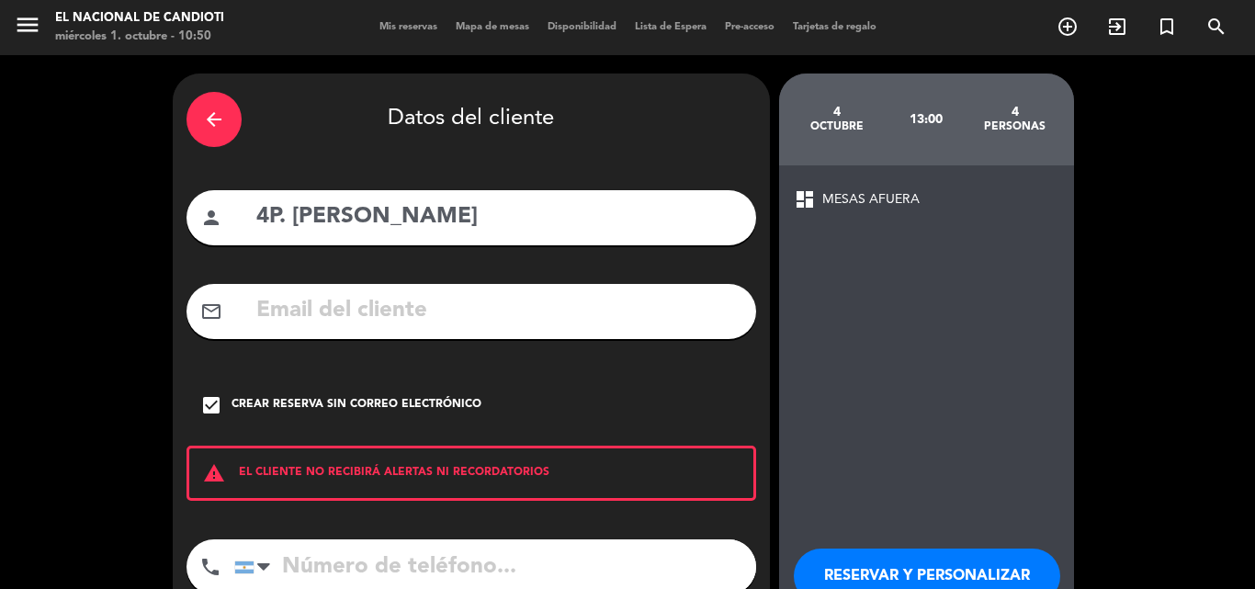
click at [324, 569] on input "tel" at bounding box center [495, 566] width 522 height 55
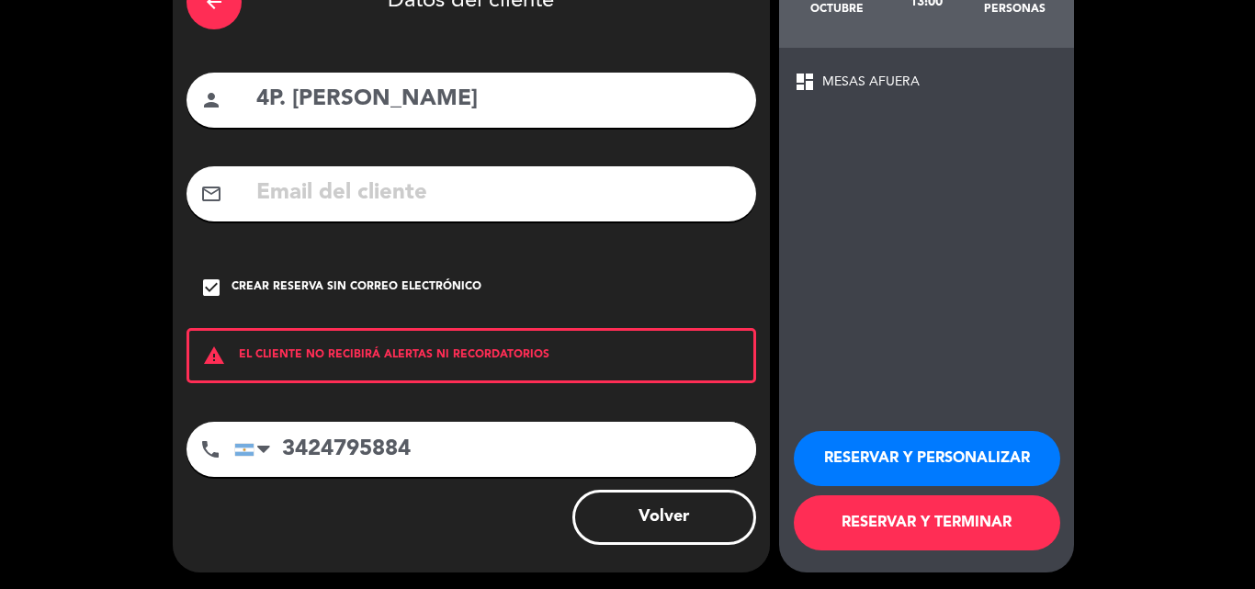
scroll to position [119, 0]
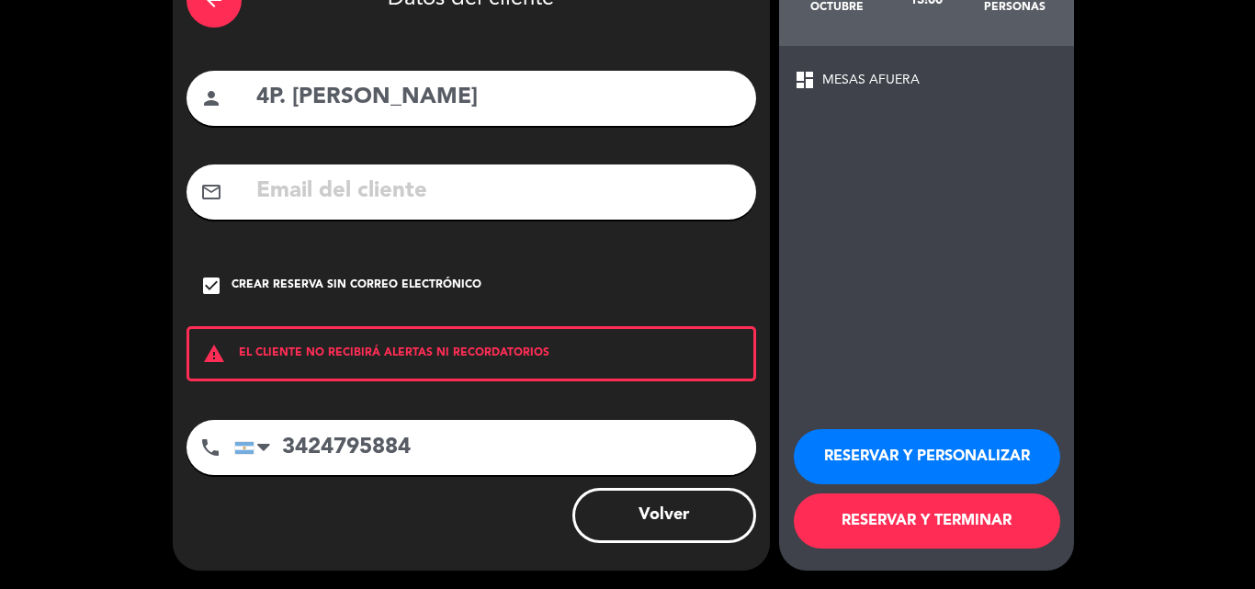
type input "3424795884"
click at [907, 520] on button "RESERVAR Y TERMINAR" at bounding box center [927, 520] width 266 height 55
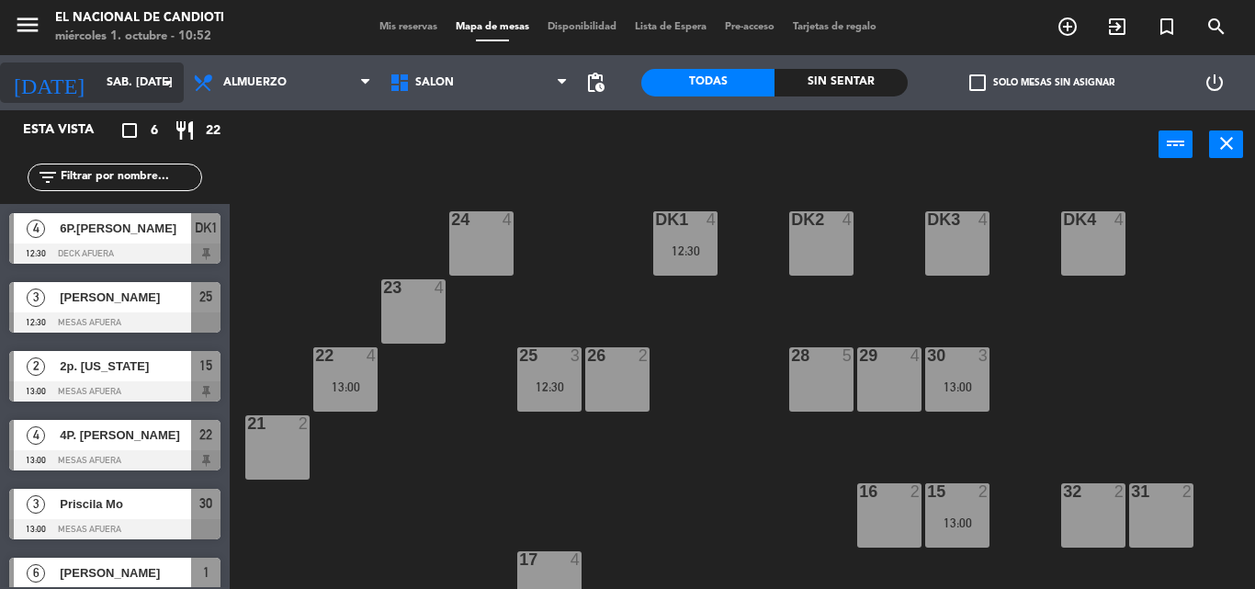
click at [141, 93] on input "sáb. [DATE]" at bounding box center [174, 82] width 155 height 31
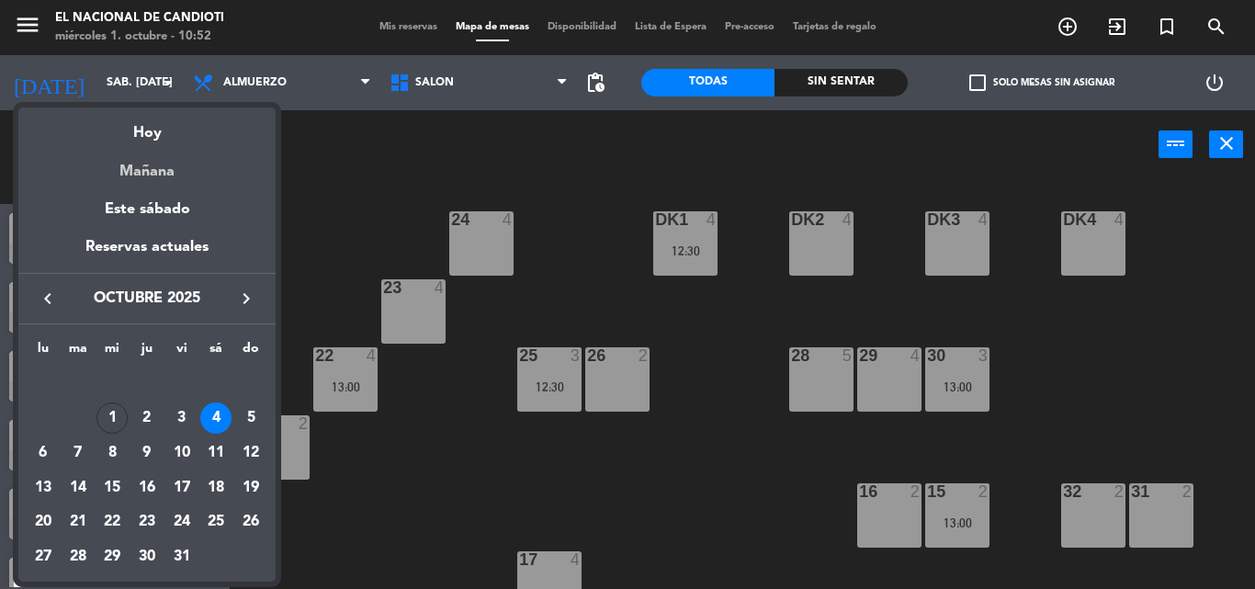
click at [150, 169] on div "Mañana" at bounding box center [146, 165] width 257 height 38
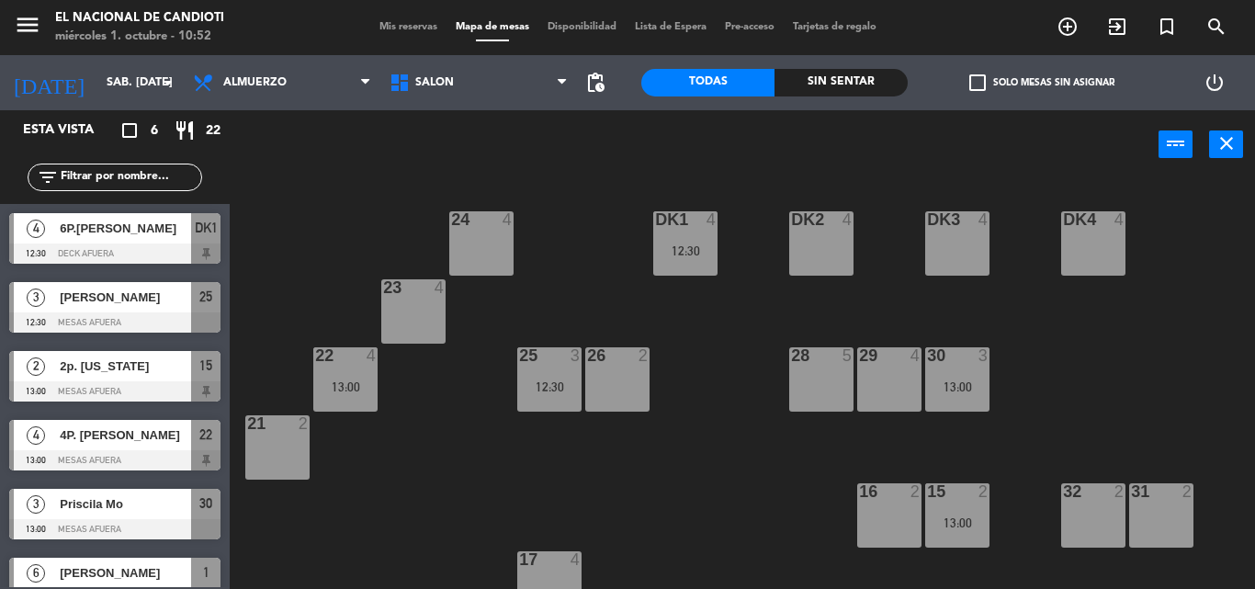
type input "[DEMOGRAPHIC_DATA] [DATE]"
